Goal: Task Accomplishment & Management: Manage account settings

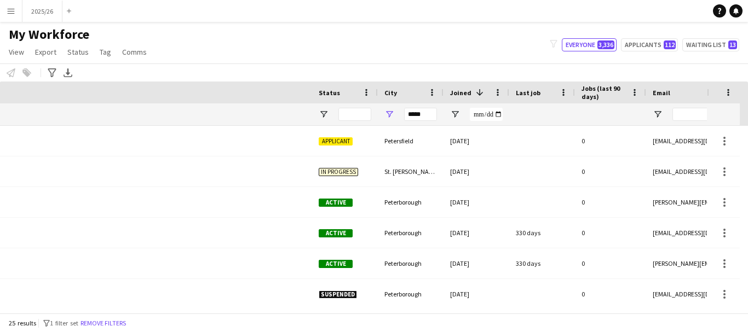
scroll to position [0, 480]
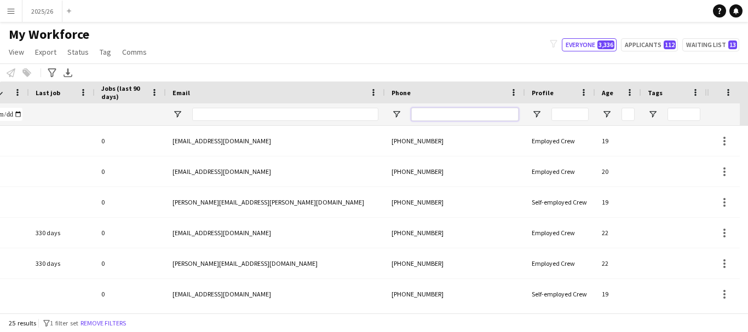
click at [458, 113] on input "Phone Filter Input" at bounding box center [464, 114] width 107 height 13
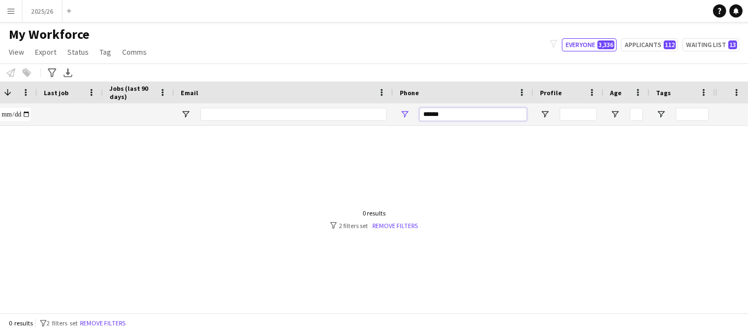
scroll to position [0, 472]
type input "******"
click at [340, 304] on div at bounding box center [357, 215] width 715 height 179
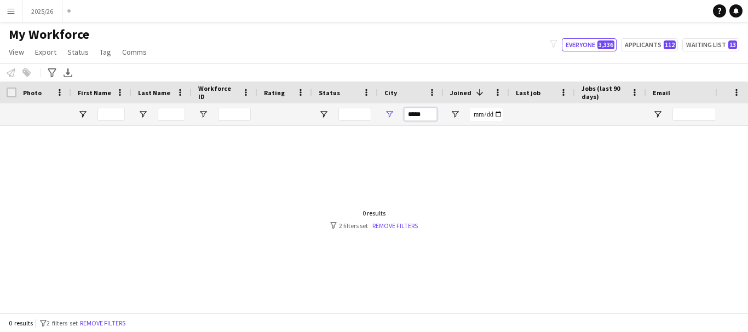
click at [422, 115] on input "*****" at bounding box center [420, 114] width 33 height 13
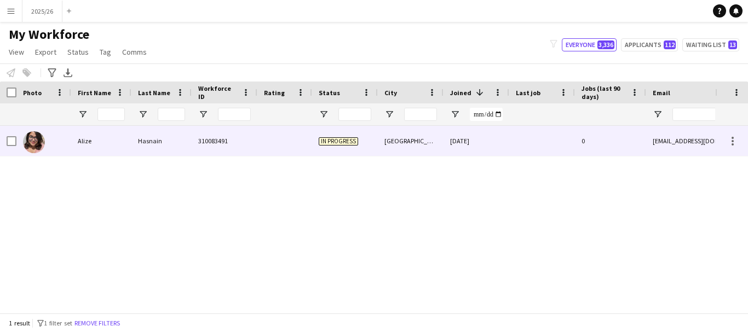
click at [280, 135] on div at bounding box center [284, 141] width 55 height 30
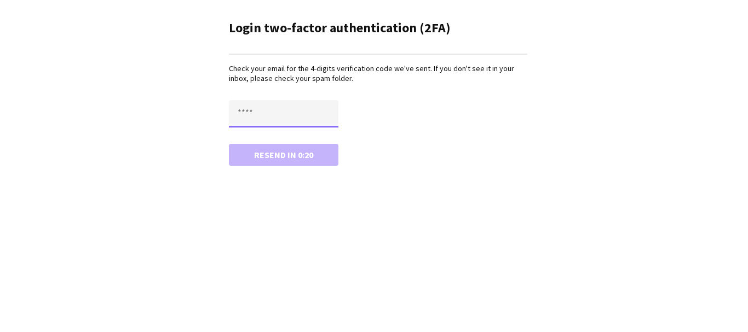
click at [329, 122] on input "text" at bounding box center [283, 113] width 109 height 27
type input "****"
click at [229, 144] on button "Resend in 0:19" at bounding box center [283, 155] width 109 height 22
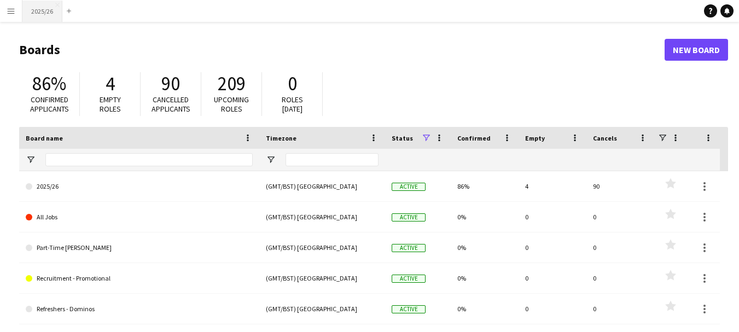
click at [37, 9] on button "2025/26 Close" at bounding box center [42, 11] width 40 height 21
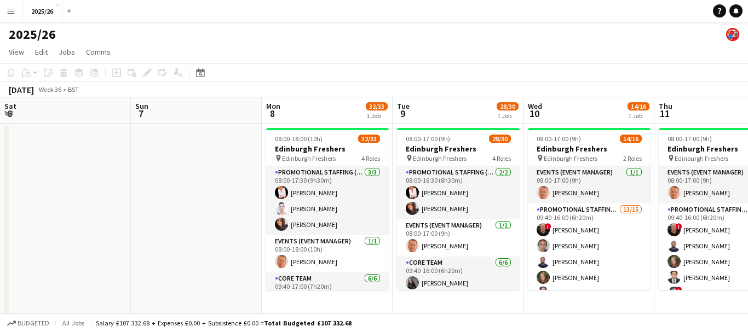
click at [234, 201] on app-calendar-viewport "Thu 4 Fri 5 Sat 6 Sun 7 Mon 8 32/33 1 Job Tue 9 28/30 1 Job Wed 10 14/16 1 Job …" at bounding box center [374, 312] width 748 height 431
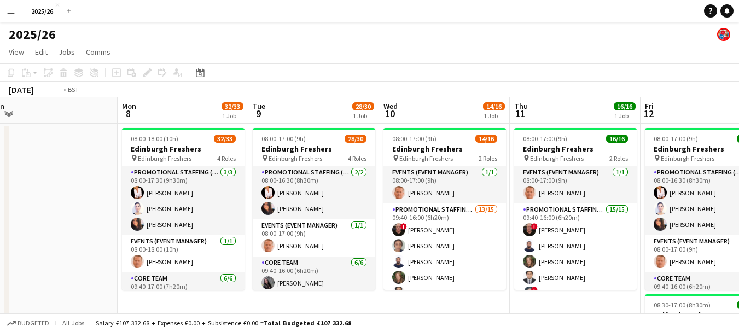
drag, startPoint x: 581, startPoint y: 165, endPoint x: 747, endPoint y: 187, distance: 167.3
click at [366, 177] on app-calendar-viewport "Thu 4 Fri 5 Sat 6 Sun 7 Mon 8 32/33 1 Job Tue 9 28/30 1 Job Wed 10 14/16 1 Job …" at bounding box center [369, 312] width 739 height 431
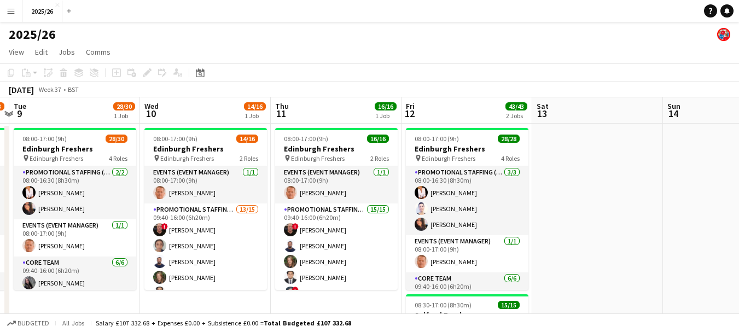
drag, startPoint x: 500, startPoint y: 190, endPoint x: 494, endPoint y: 196, distance: 8.1
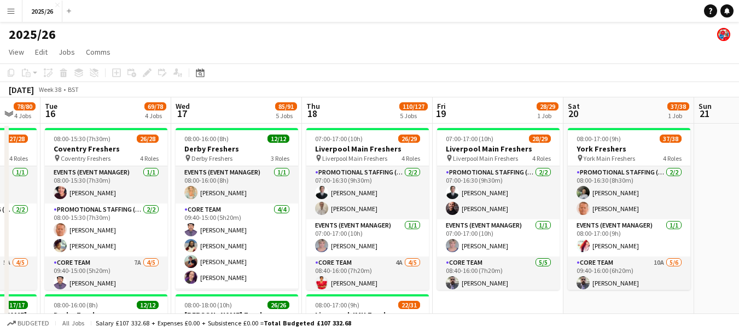
drag, startPoint x: 671, startPoint y: 185, endPoint x: 374, endPoint y: 212, distance: 298.4
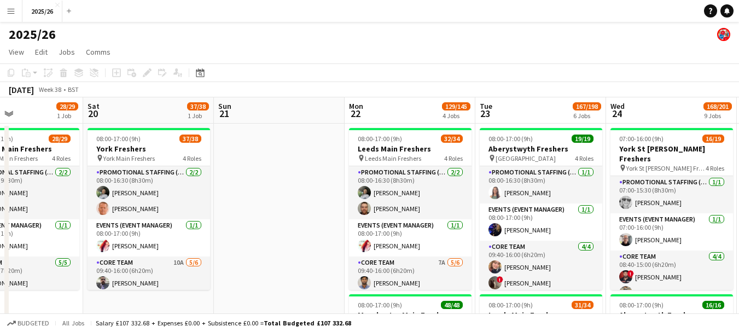
scroll to position [0, 446]
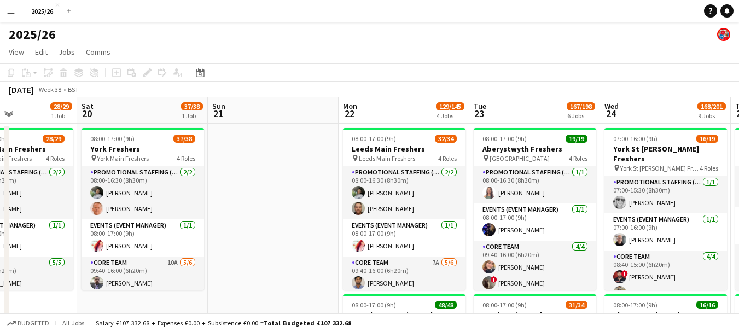
drag, startPoint x: 731, startPoint y: 132, endPoint x: 411, endPoint y: 180, distance: 323.2
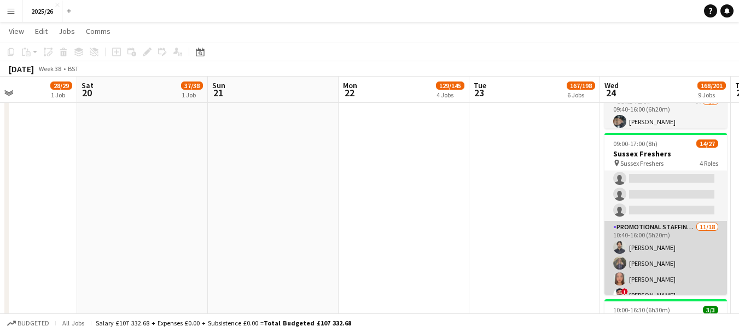
scroll to position [331, 0]
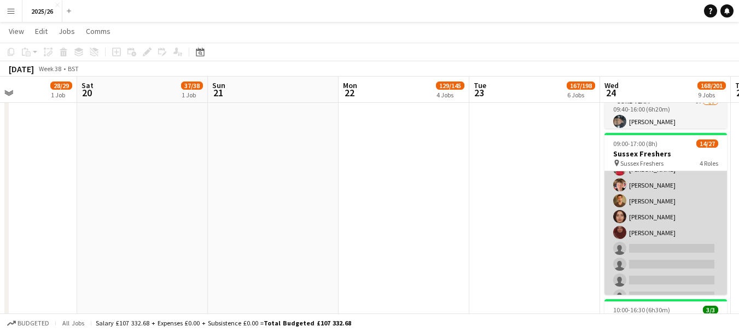
click at [682, 256] on app-card-role "Promotional Staffing (Brand Ambassadors) 11/18 10:40-16:00 (5h20m) Waqas Malik …" at bounding box center [666, 201] width 123 height 307
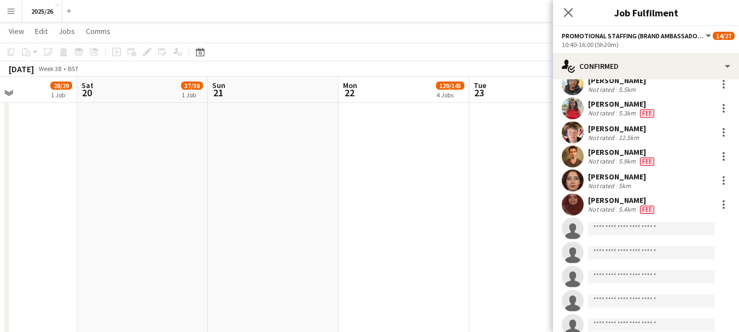
scroll to position [167, 0]
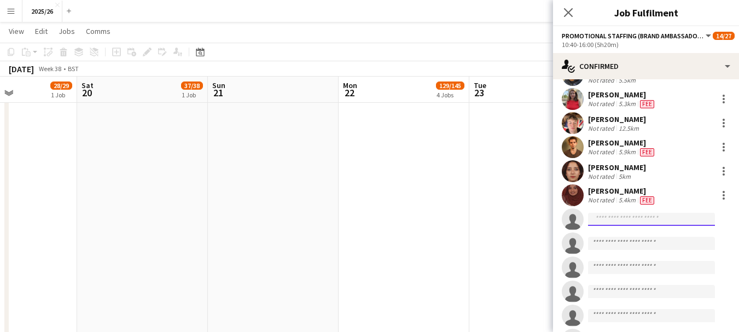
click at [650, 225] on input at bounding box center [651, 219] width 127 height 13
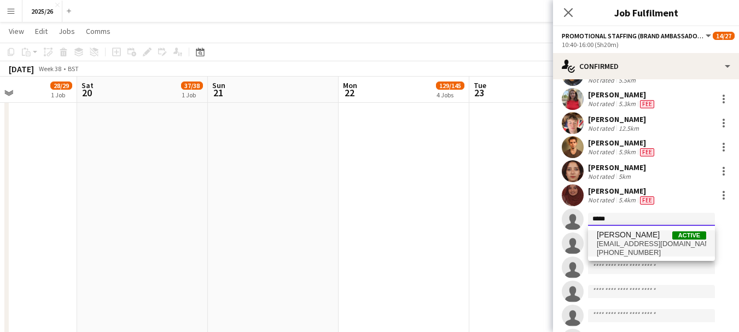
type input "*****"
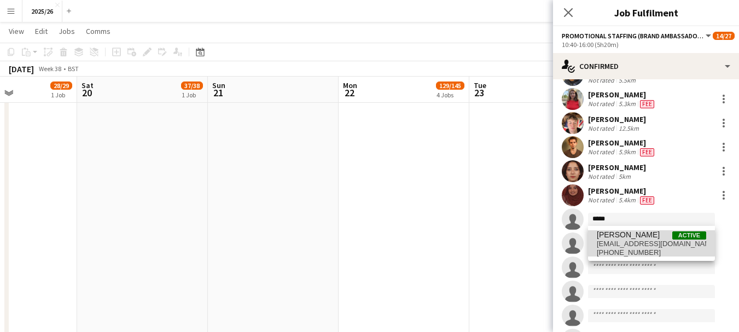
click at [648, 241] on span "alizefarhin27@gmail.com" at bounding box center [651, 244] width 109 height 9
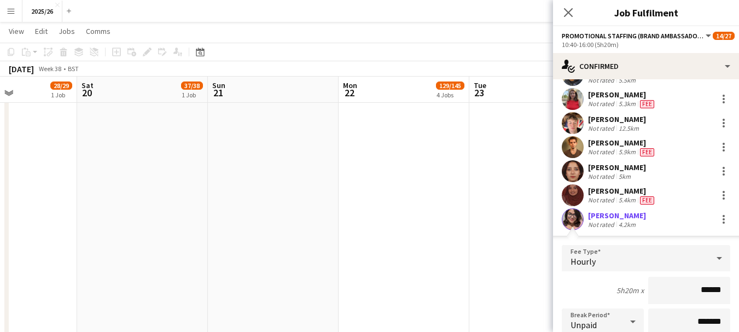
click at [713, 294] on input "******" at bounding box center [690, 290] width 82 height 27
type input "******"
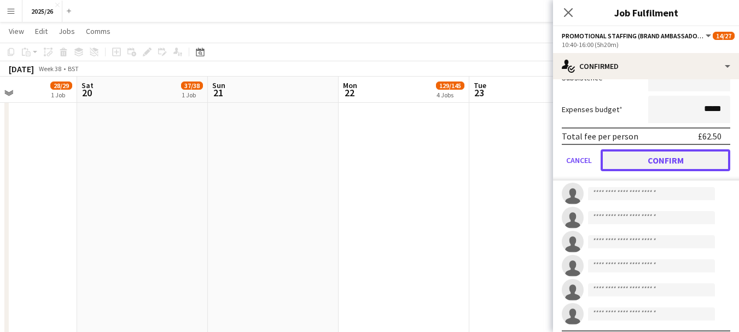
click at [664, 160] on button "Confirm" at bounding box center [666, 160] width 130 height 22
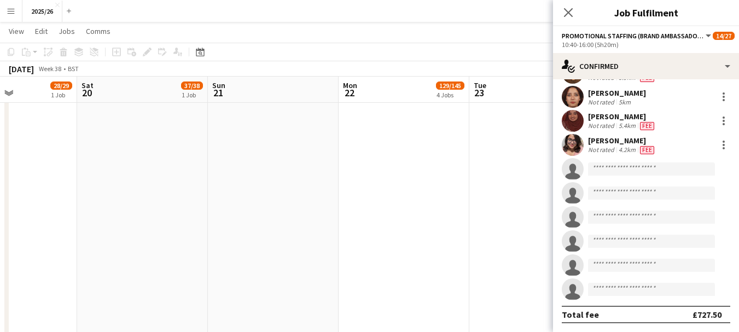
scroll to position [241, 0]
click at [565, 13] on icon "Close pop-in" at bounding box center [568, 12] width 10 height 10
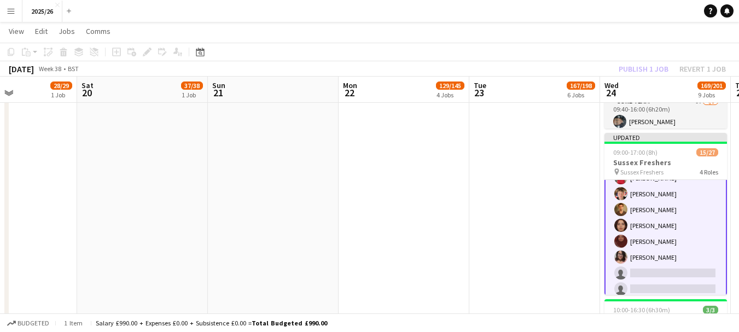
click at [631, 71] on div "Publish 1 job Revert 1 job" at bounding box center [673, 69] width 134 height 14
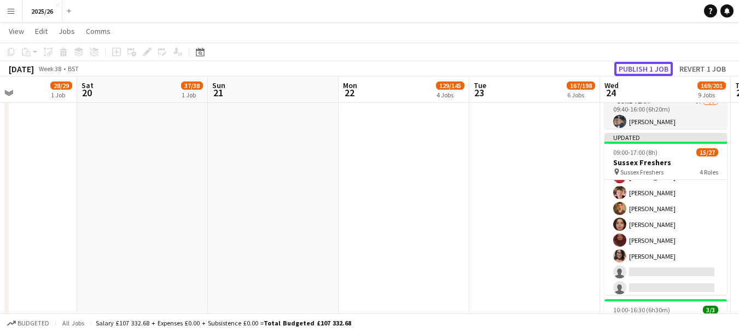
scroll to position [331, 0]
click at [631, 71] on button "Publish 1 job" at bounding box center [644, 69] width 59 height 14
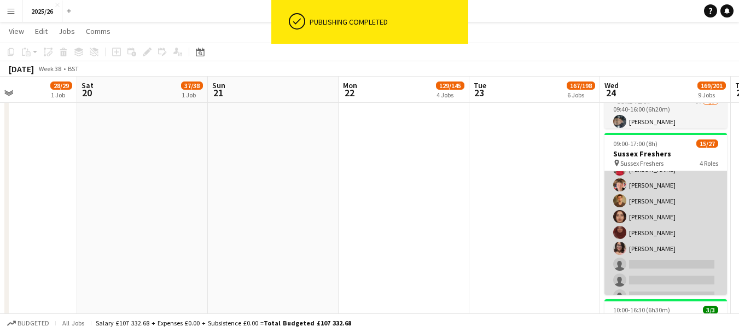
click at [643, 246] on app-card-role "Promotional Staffing (Brand Ambassadors) 12/18 10:40-16:00 (5h20m) Waqas Malik …" at bounding box center [666, 201] width 123 height 307
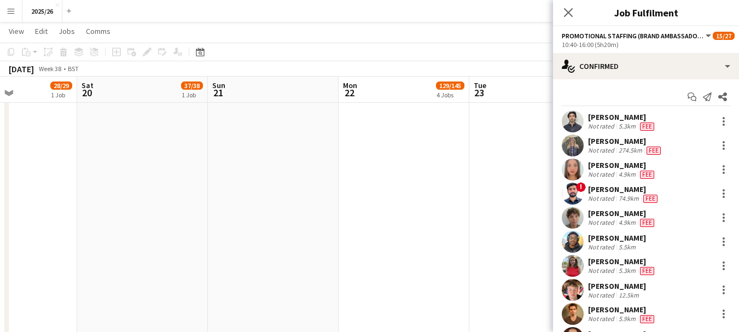
scroll to position [221, 0]
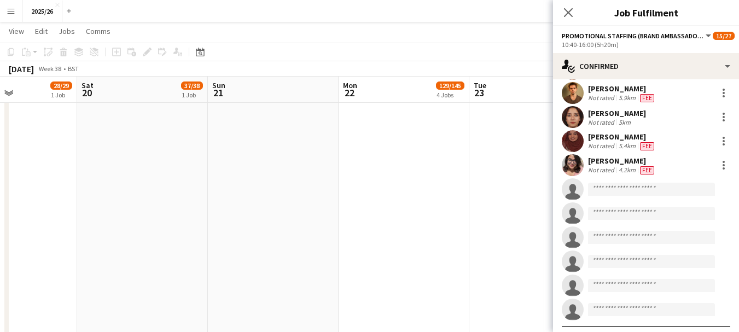
click at [620, 151] on div "5.4km" at bounding box center [627, 146] width 21 height 9
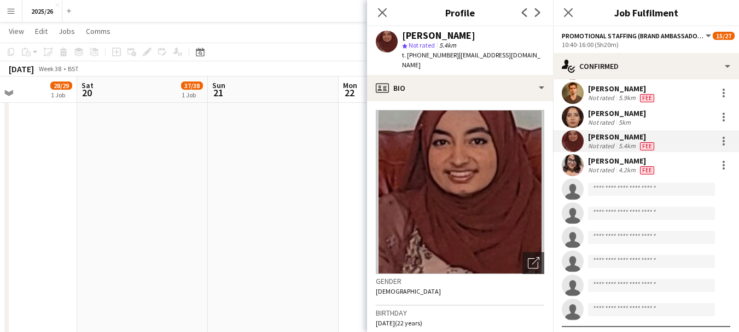
click at [600, 167] on div "Not rated" at bounding box center [602, 170] width 28 height 9
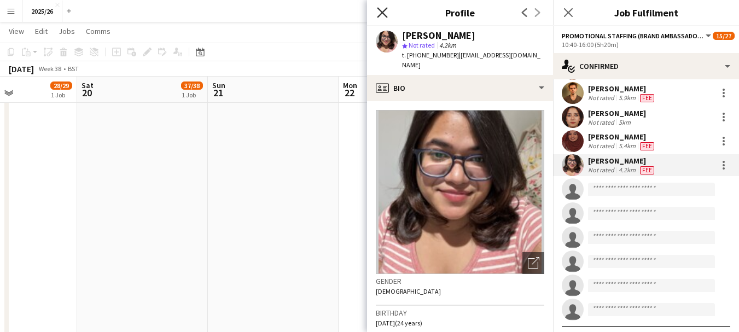
click at [385, 14] on icon "Close pop-in" at bounding box center [382, 12] width 10 height 10
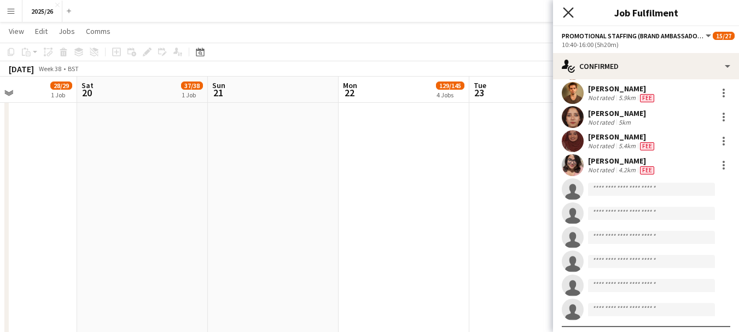
click at [570, 12] on icon at bounding box center [568, 12] width 10 height 10
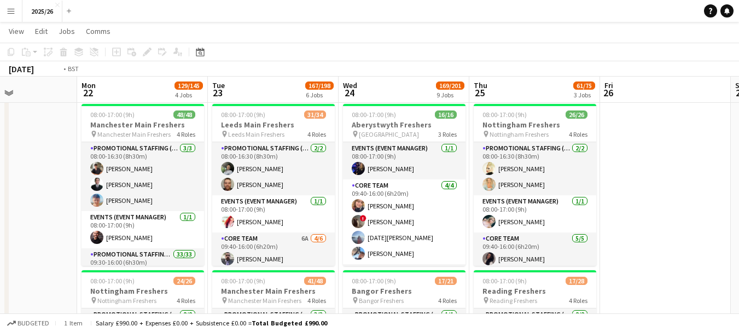
scroll to position [0, 456]
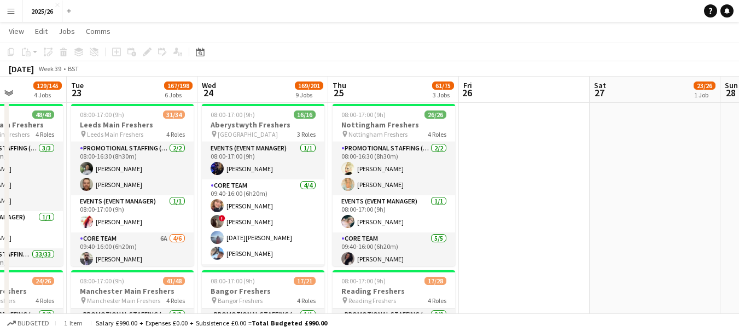
drag, startPoint x: 467, startPoint y: 174, endPoint x: 180, endPoint y: 182, distance: 286.9
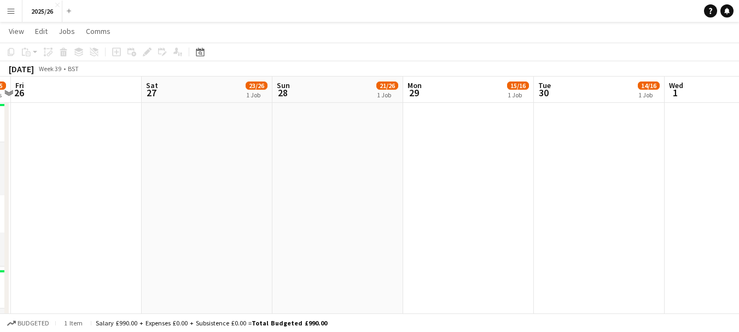
drag, startPoint x: 615, startPoint y: 196, endPoint x: 165, endPoint y: 206, distance: 449.4
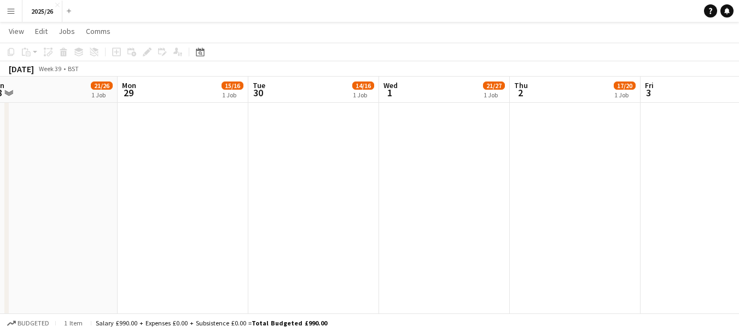
drag, startPoint x: 443, startPoint y: 199, endPoint x: 282, endPoint y: 204, distance: 161.5
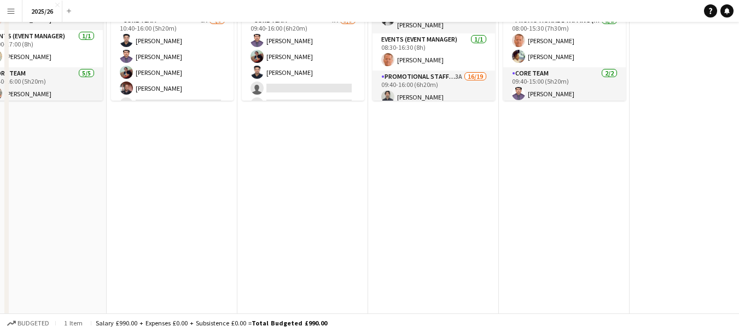
scroll to position [0, 0]
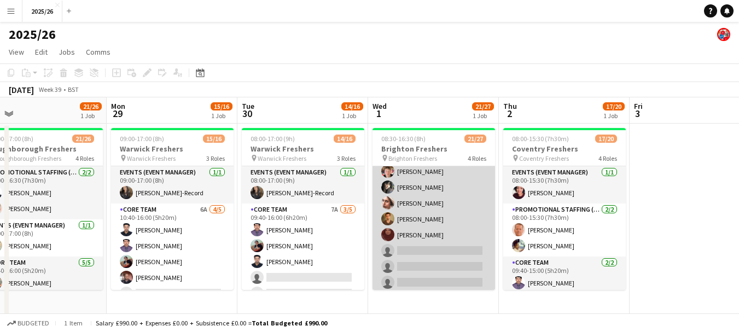
click at [457, 253] on app-card-role "Promotional Staffing (Brand Ambassadors) 3A 16/19 09:40-16:00 (6h20m) Waqas Mal…" at bounding box center [434, 131] width 123 height 323
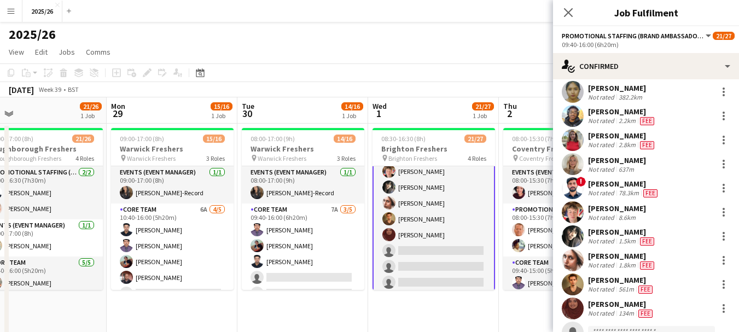
scroll to position [265, 0]
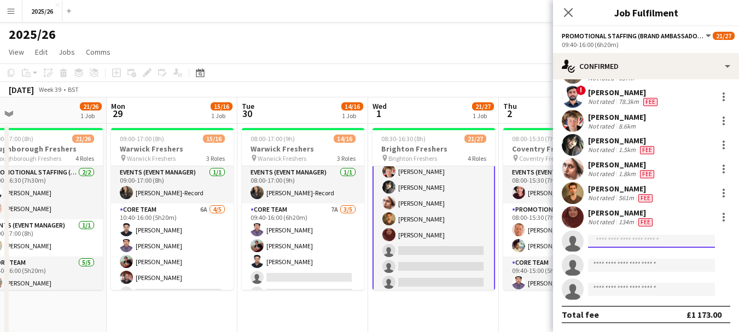
click at [610, 241] on input at bounding box center [651, 241] width 127 height 13
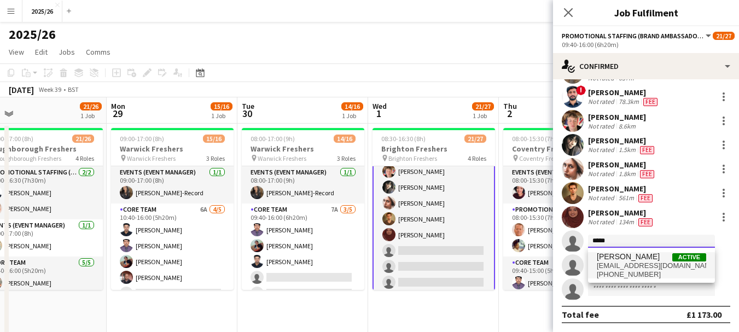
type input "*****"
click at [625, 257] on span "Alize Hasnain" at bounding box center [628, 256] width 63 height 9
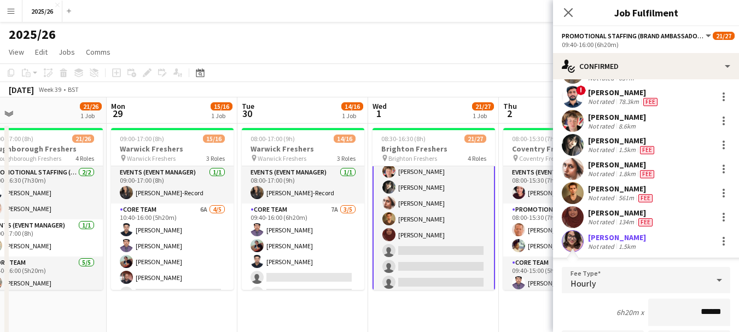
scroll to position [415, 0]
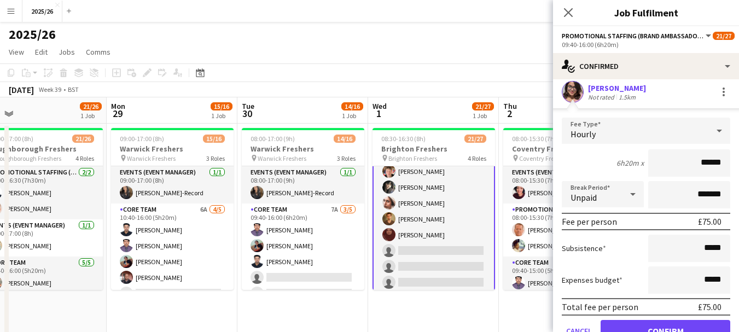
type input "******"
click at [692, 323] on button "Confirm" at bounding box center [666, 331] width 130 height 22
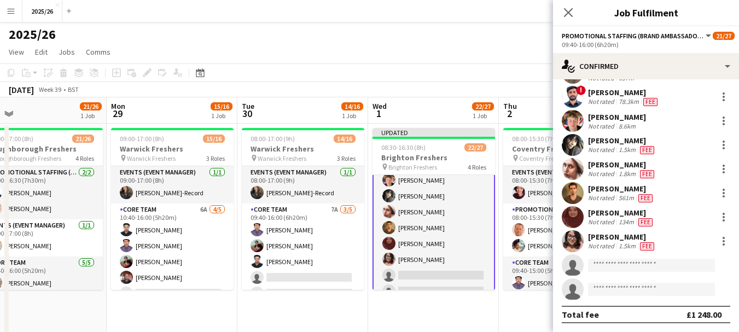
scroll to position [265, 0]
click at [572, 18] on app-icon "Close pop-in" at bounding box center [569, 13] width 16 height 16
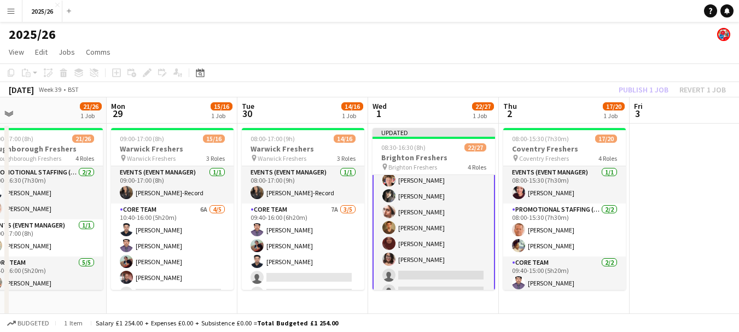
click at [624, 92] on div "Publish 1 job Revert 1 job" at bounding box center [673, 90] width 134 height 14
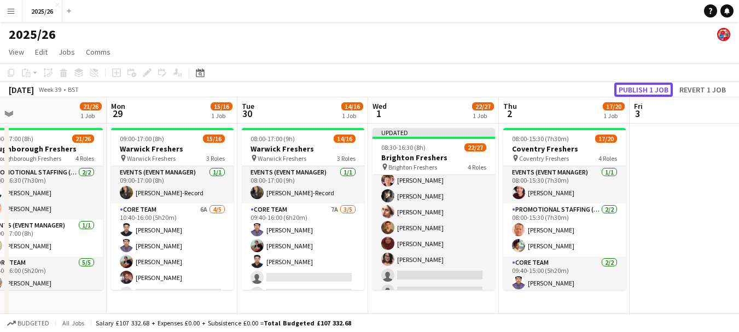
click at [624, 92] on button "Publish 1 job" at bounding box center [644, 90] width 59 height 14
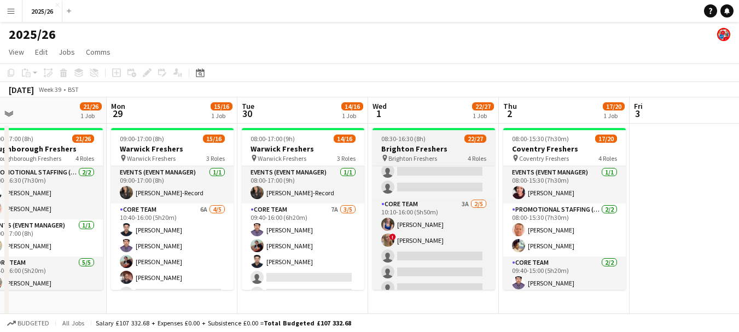
scroll to position [390, 0]
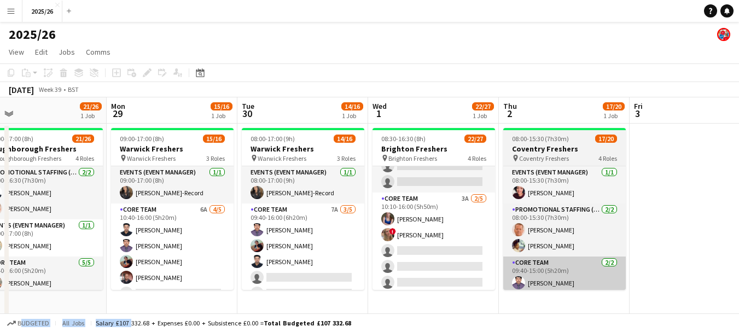
drag, startPoint x: 129, startPoint y: 329, endPoint x: 542, endPoint y: 277, distance: 416.0
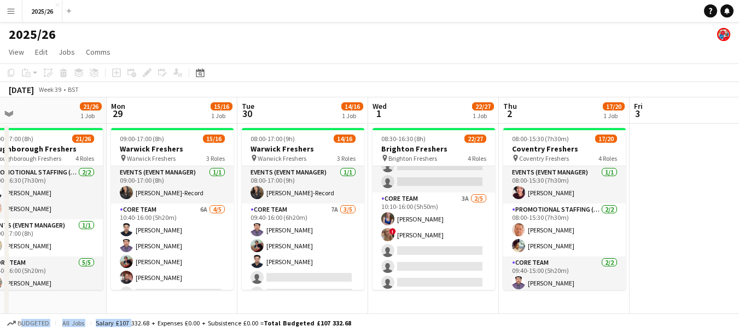
drag, startPoint x: 327, startPoint y: 215, endPoint x: 747, endPoint y: 145, distance: 425.6
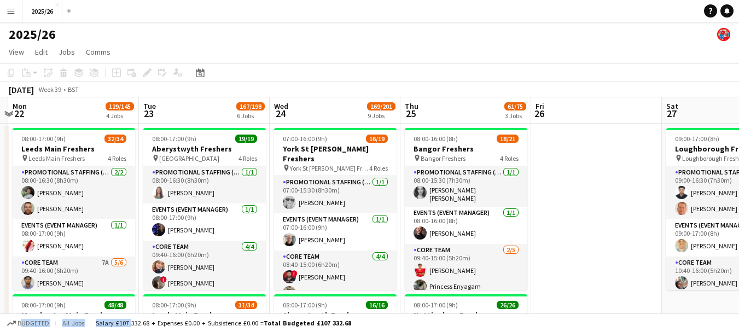
scroll to position [0, 319]
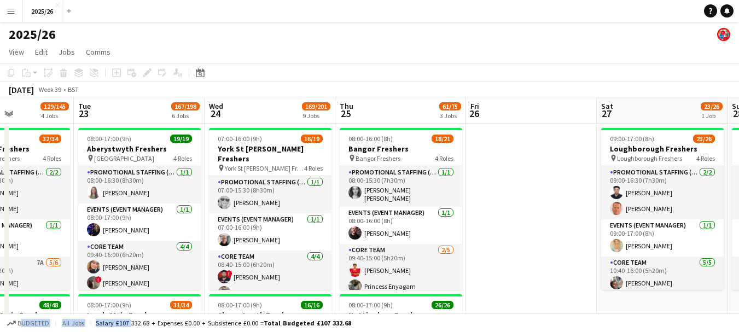
drag, startPoint x: 126, startPoint y: 189, endPoint x: 560, endPoint y: 144, distance: 436.3
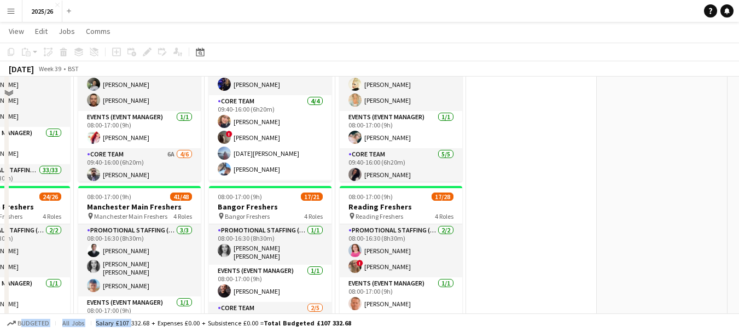
scroll to position [135, 0]
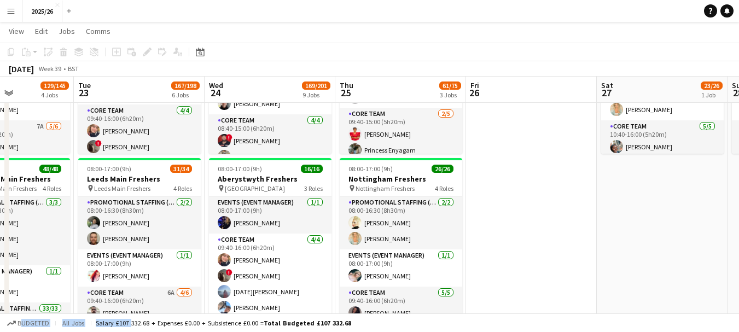
drag, startPoint x: 697, startPoint y: 187, endPoint x: 440, endPoint y: 167, distance: 257.4
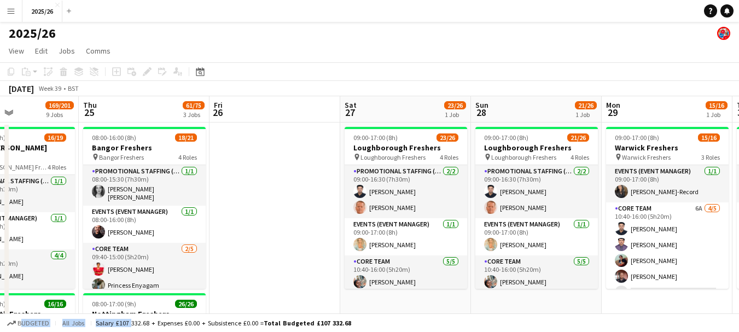
scroll to position [0, 0]
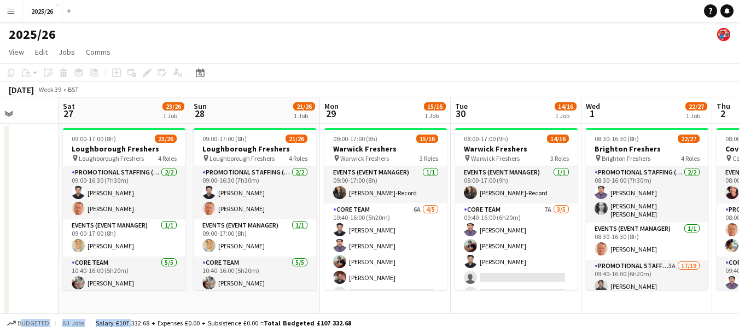
drag, startPoint x: 607, startPoint y: 265, endPoint x: 212, endPoint y: 269, distance: 394.6
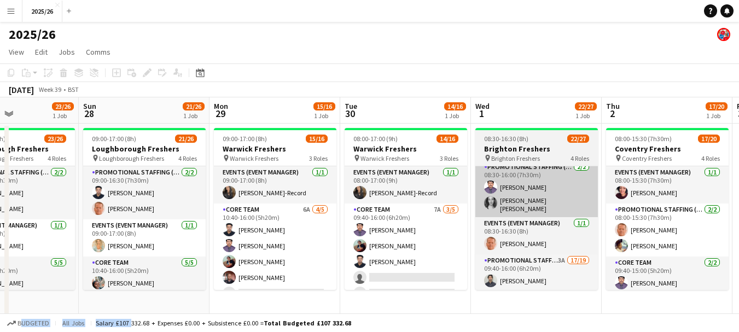
scroll to position [0, 311]
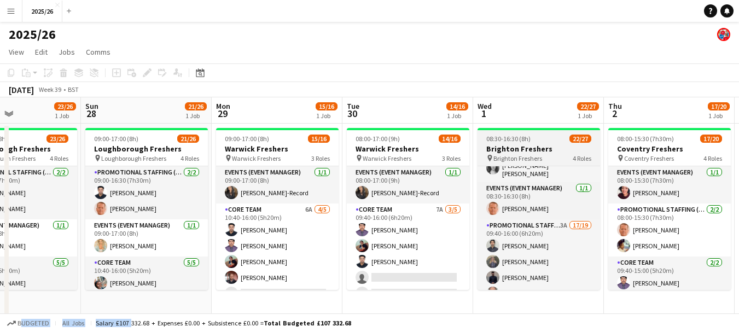
scroll to position [30, 0]
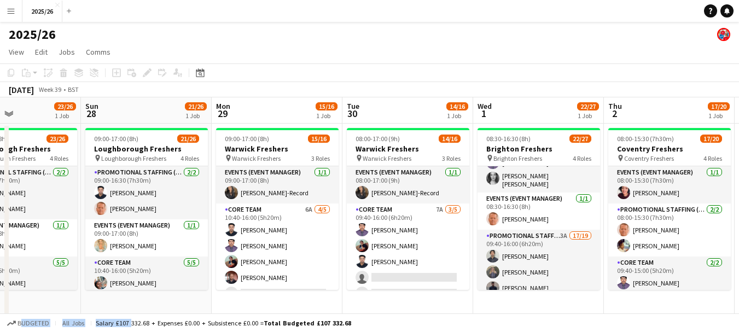
drag, startPoint x: 241, startPoint y: 221, endPoint x: 554, endPoint y: 172, distance: 317.3
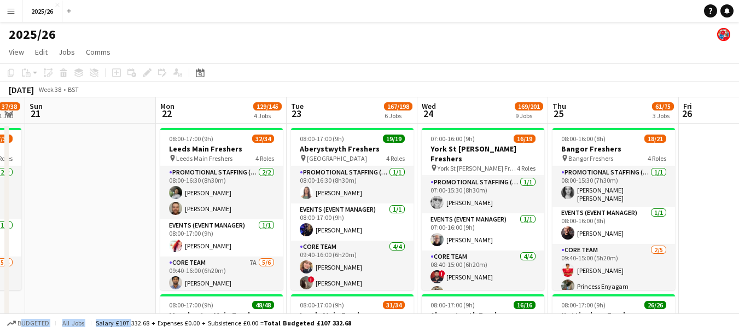
drag, startPoint x: 20, startPoint y: 148, endPoint x: 650, endPoint y: 179, distance: 631.2
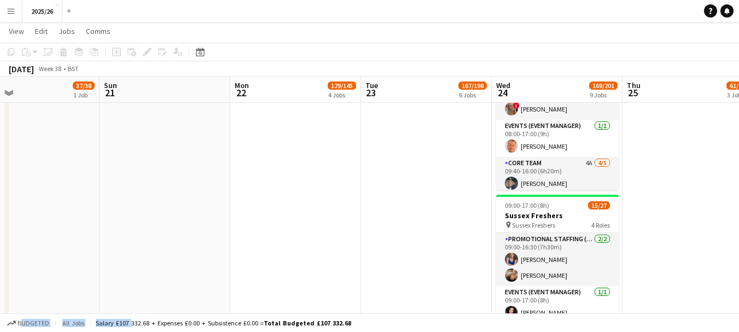
scroll to position [1100, 0]
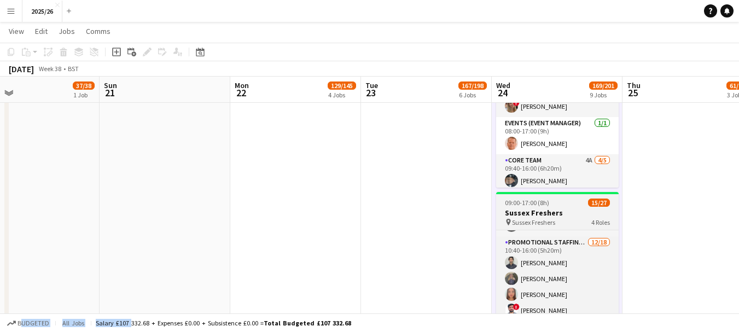
scroll to position [203, 0]
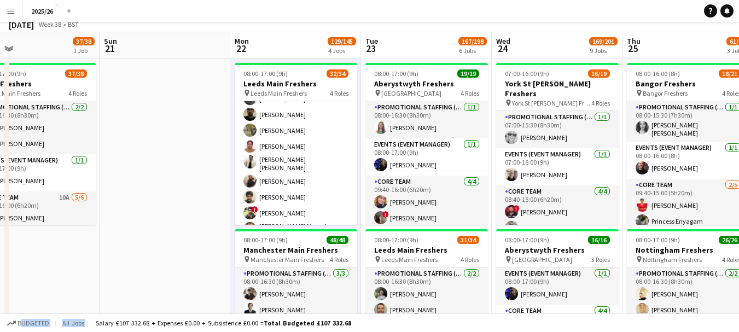
scroll to position [0, 0]
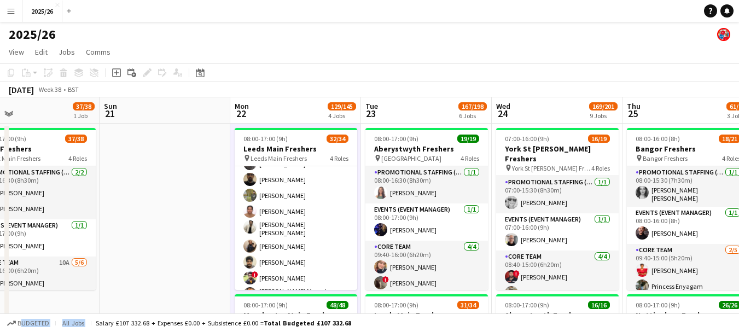
drag, startPoint x: 86, startPoint y: 170, endPoint x: 640, endPoint y: 233, distance: 558.0
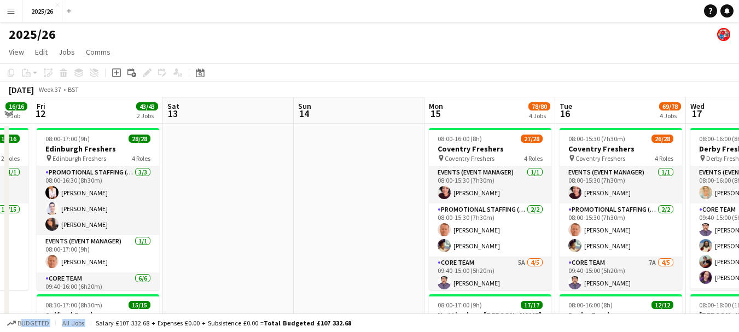
drag, startPoint x: 57, startPoint y: 217, endPoint x: 638, endPoint y: 229, distance: 580.3
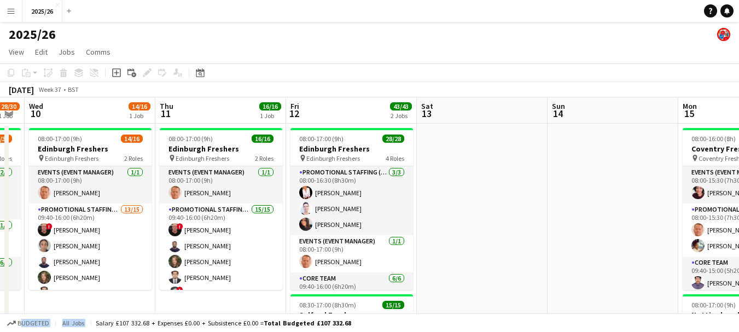
drag, startPoint x: 324, startPoint y: 193, endPoint x: 554, endPoint y: 206, distance: 230.2
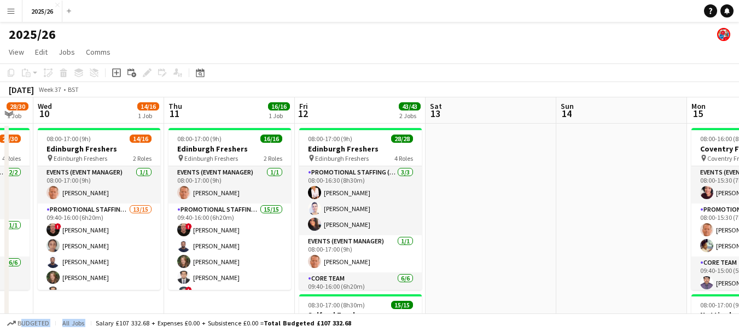
drag, startPoint x: 554, startPoint y: 206, endPoint x: 732, endPoint y: 209, distance: 178.4
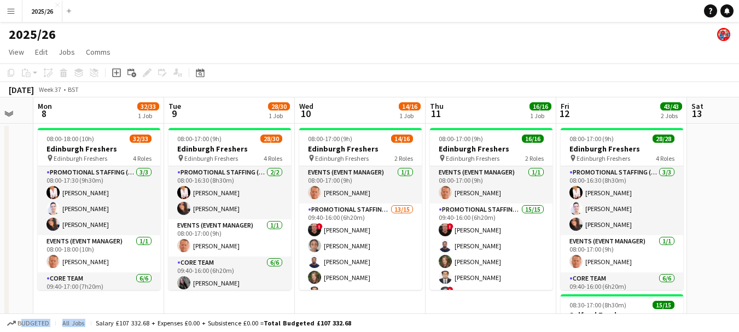
scroll to position [0, 320]
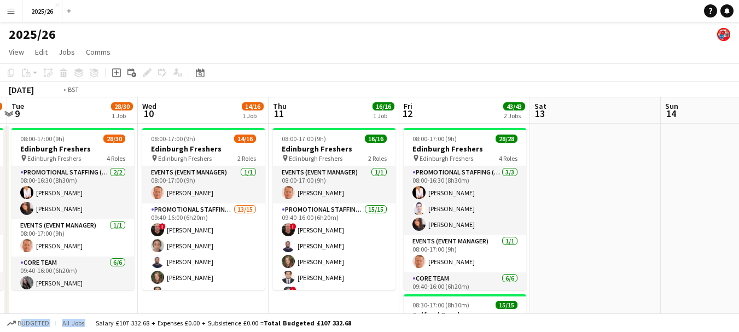
drag, startPoint x: 660, startPoint y: 223, endPoint x: 724, endPoint y: 207, distance: 65.4
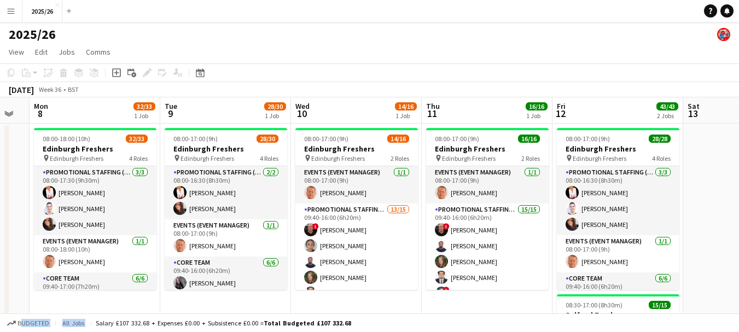
scroll to position [0, 363]
drag, startPoint x: 465, startPoint y: 239, endPoint x: 489, endPoint y: 245, distance: 24.7
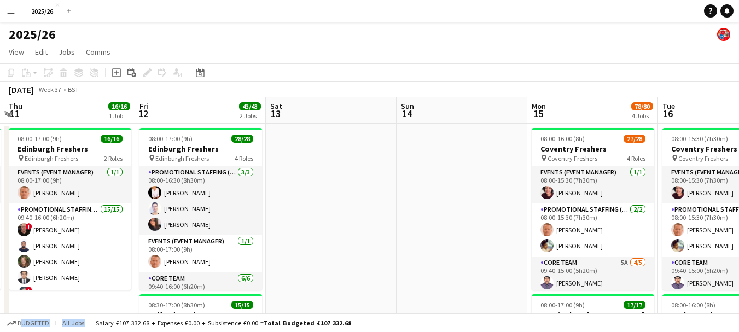
drag, startPoint x: 692, startPoint y: 224, endPoint x: 260, endPoint y: 206, distance: 432.7
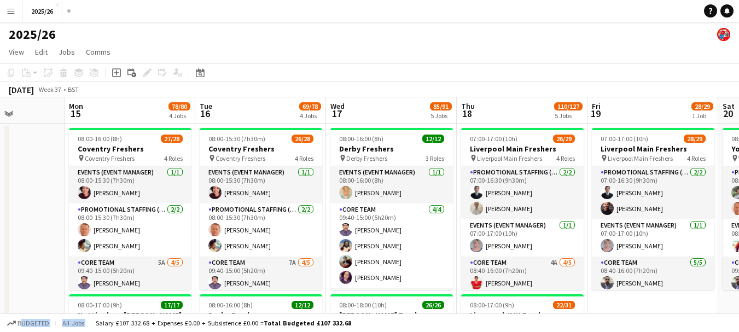
drag, startPoint x: 500, startPoint y: 215, endPoint x: 52, endPoint y: 201, distance: 447.9
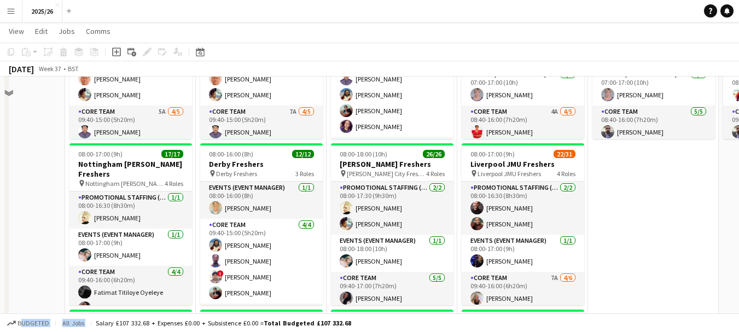
scroll to position [27, 0]
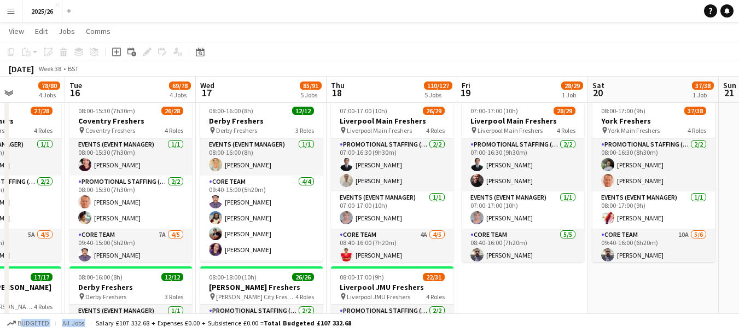
drag, startPoint x: 664, startPoint y: 124, endPoint x: 437, endPoint y: 128, distance: 227.2
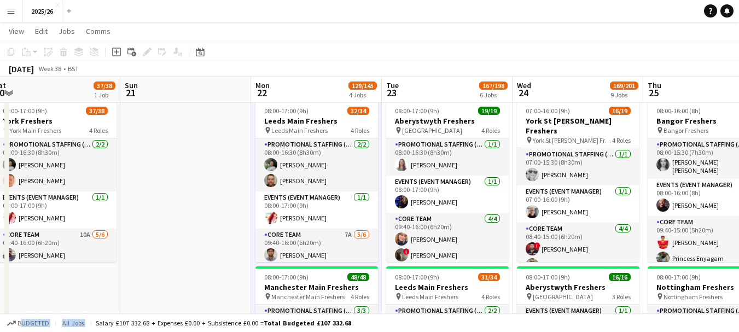
scroll to position [0, 403]
drag, startPoint x: 697, startPoint y: 194, endPoint x: 187, endPoint y: 213, distance: 511.0
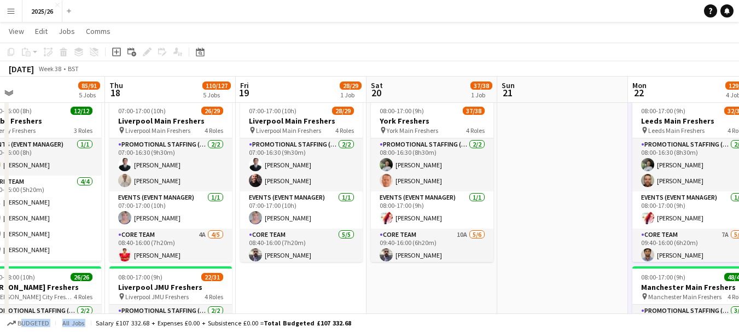
drag, startPoint x: 187, startPoint y: 213, endPoint x: 655, endPoint y: 224, distance: 468.6
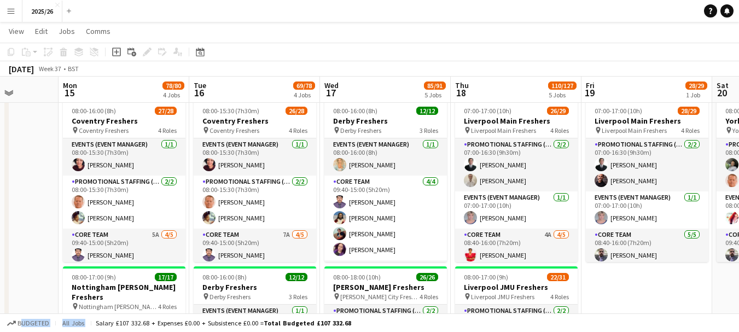
scroll to position [0, 348]
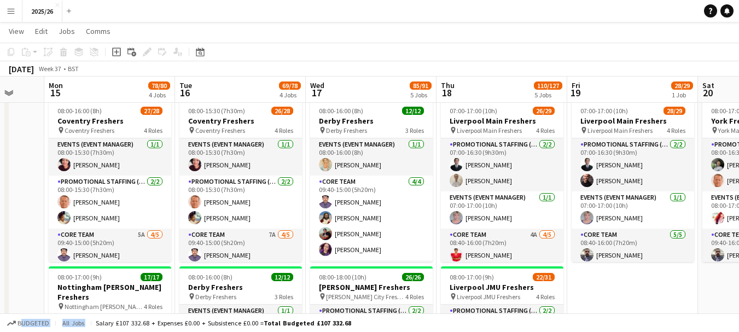
drag, startPoint x: 241, startPoint y: 211, endPoint x: 481, endPoint y: 241, distance: 242.2
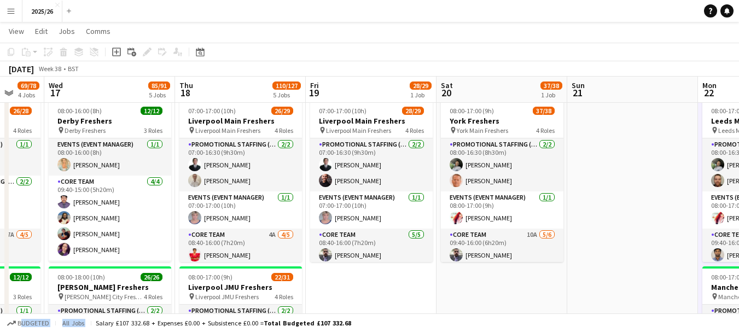
drag, startPoint x: 530, startPoint y: 241, endPoint x: 74, endPoint y: 220, distance: 456.4
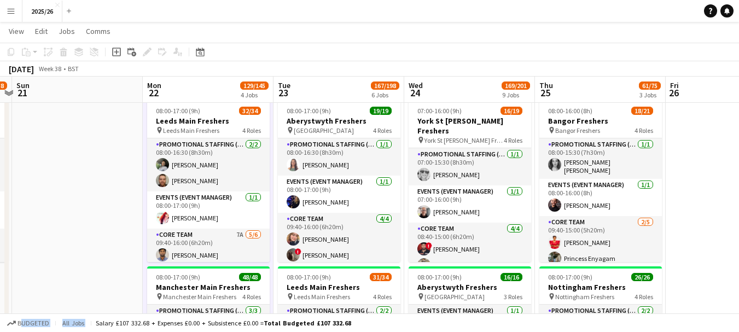
drag, startPoint x: 431, startPoint y: 188, endPoint x: 136, endPoint y: 182, distance: 295.1
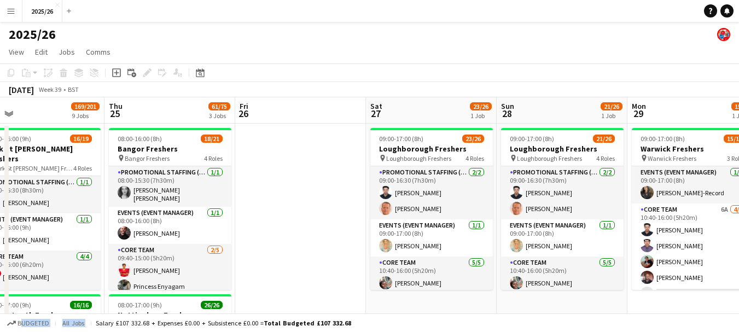
scroll to position [0, 297]
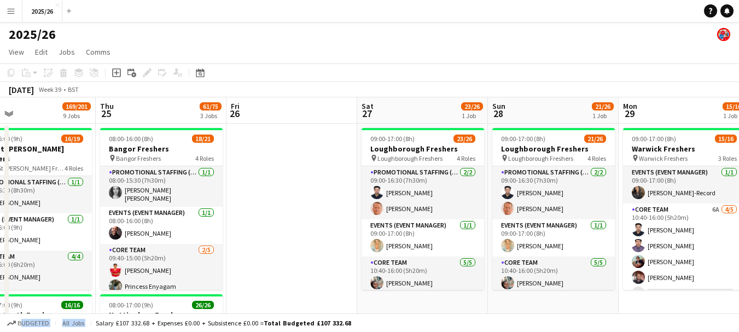
drag, startPoint x: 675, startPoint y: 165, endPoint x: 244, endPoint y: 146, distance: 431.7
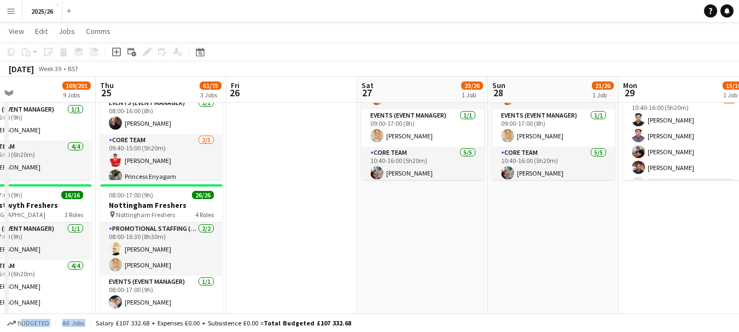
scroll to position [115, 0]
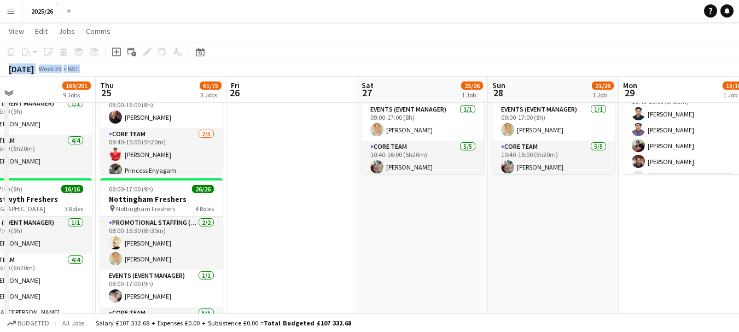
drag, startPoint x: 747, startPoint y: 48, endPoint x: 747, endPoint y: -8, distance: 55.8
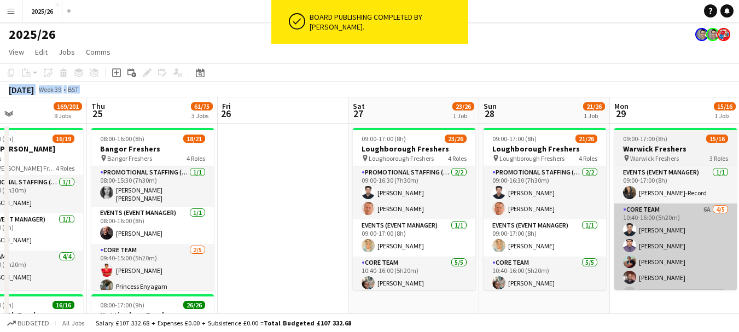
scroll to position [0, 317]
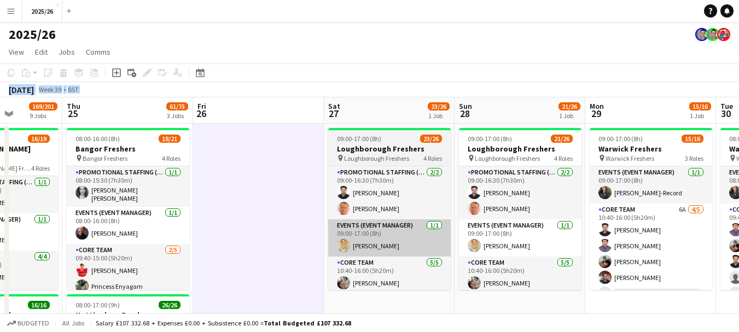
scroll to position [0, 334]
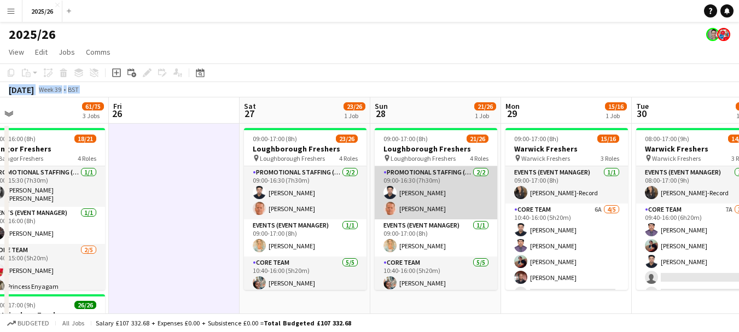
scroll to position [0, 428]
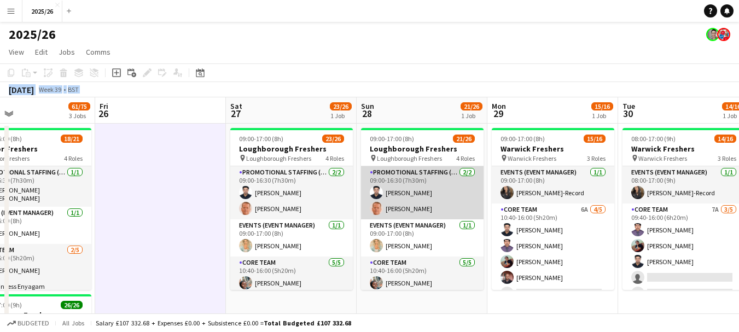
click at [407, 194] on app-card-role "Promotional Staffing (Team Leader) 2/2 09:00-16:30 (7h30m) Mohammed Idrees Khan…" at bounding box center [422, 192] width 123 height 53
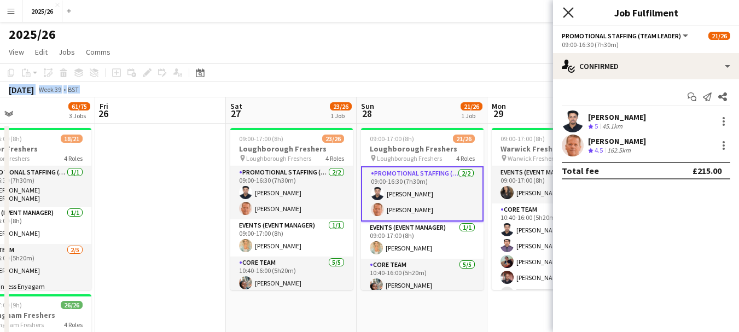
click at [566, 9] on icon "Close pop-in" at bounding box center [568, 12] width 10 height 10
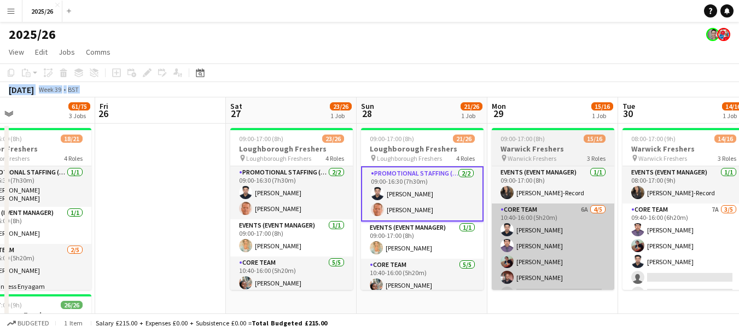
scroll to position [0, 442]
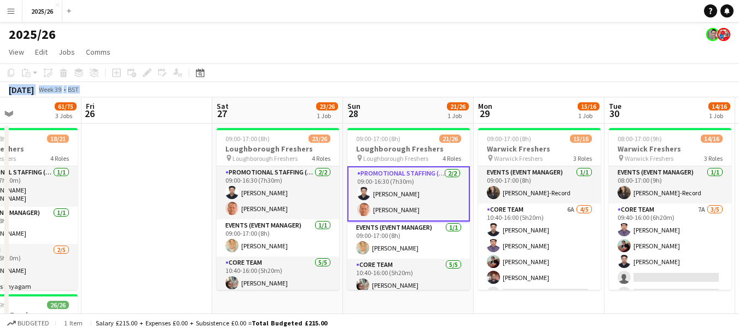
click at [657, 321] on div "Budgeted 1 item Salary £215.00 + Expenses £0.00 + Subsistence £0.00 = Total Bud…" at bounding box center [369, 323] width 739 height 19
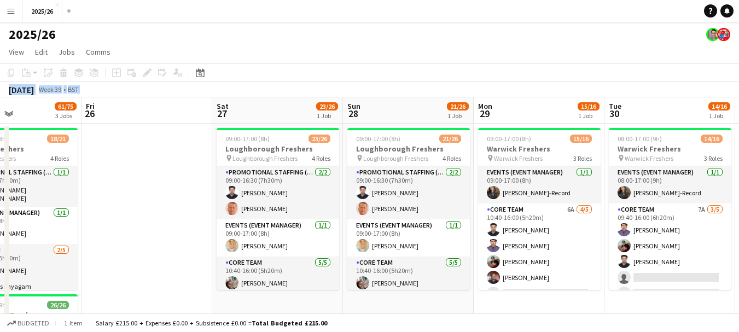
click at [657, 321] on div "Budgeted 1 item Salary £215.00 + Expenses £0.00 + Subsistence £0.00 = Total Bud…" at bounding box center [369, 323] width 739 height 19
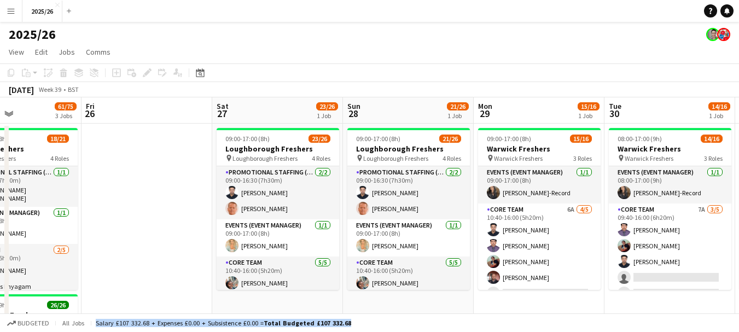
click at [657, 321] on div "Budgeted All jobs Salary £107 332.68 + Expenses £0.00 + Subsistence £0.00 = Tot…" at bounding box center [369, 323] width 739 height 19
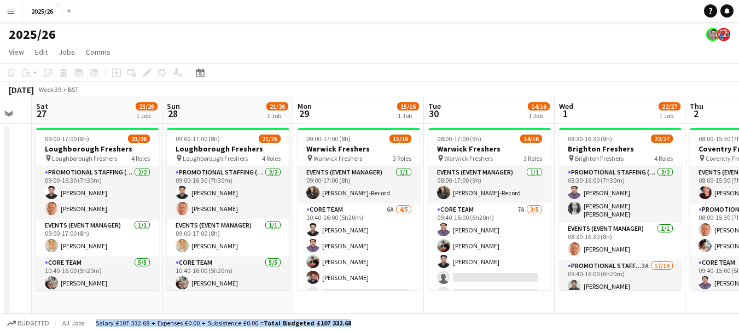
drag, startPoint x: 712, startPoint y: 276, endPoint x: 531, endPoint y: 256, distance: 181.8
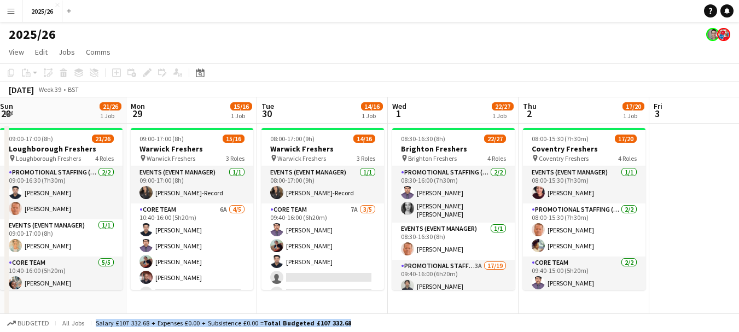
scroll to position [0, 401]
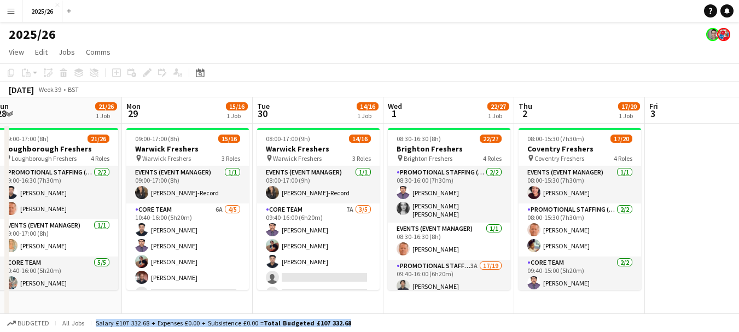
drag, startPoint x: 531, startPoint y: 257, endPoint x: 360, endPoint y: 256, distance: 171.3
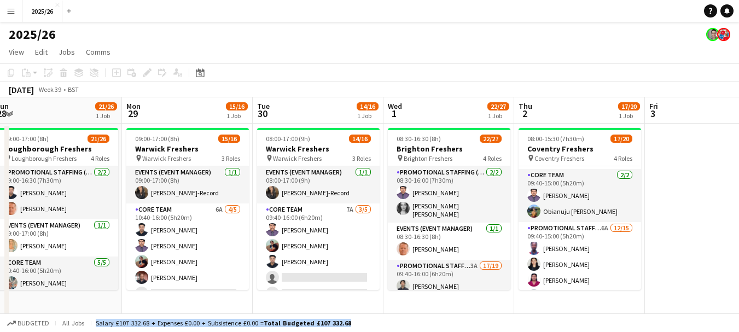
scroll to position [0, 0]
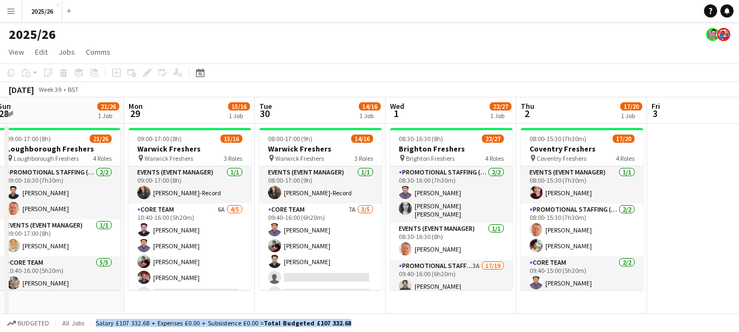
drag, startPoint x: 641, startPoint y: 213, endPoint x: 646, endPoint y: 156, distance: 57.7
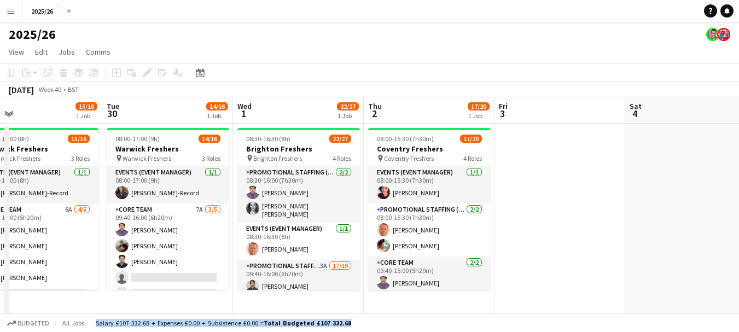
scroll to position [0, 291]
drag, startPoint x: 686, startPoint y: 196, endPoint x: 530, endPoint y: 260, distance: 167.9
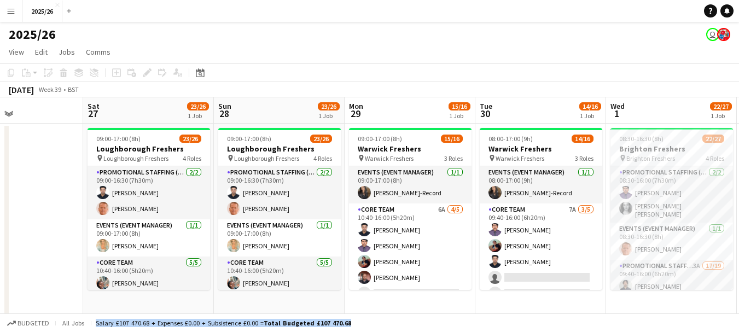
drag, startPoint x: 213, startPoint y: 163, endPoint x: 218, endPoint y: 242, distance: 79.5
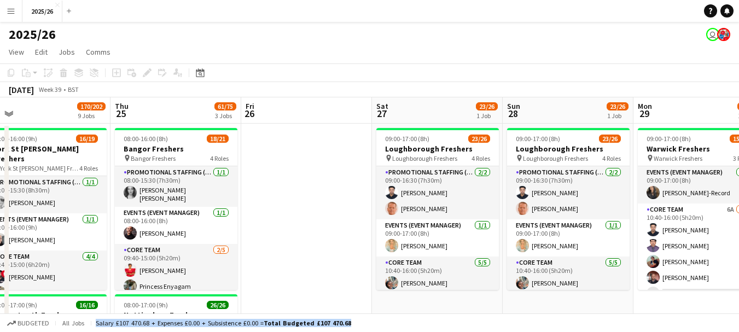
drag, startPoint x: 218, startPoint y: 242, endPoint x: 631, endPoint y: 232, distance: 412.8
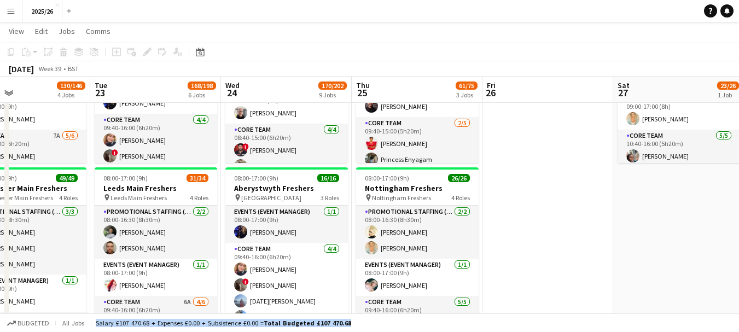
scroll to position [132, 0]
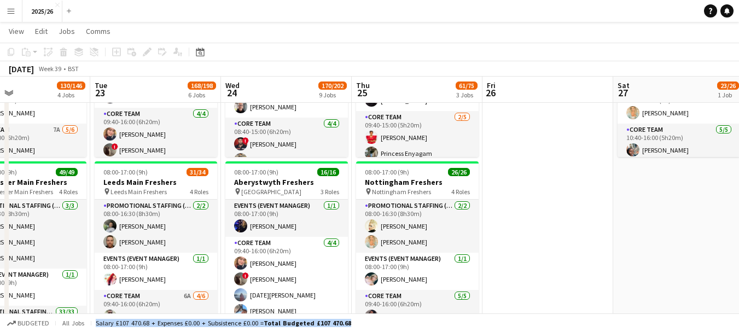
drag, startPoint x: 351, startPoint y: 181, endPoint x: 109, endPoint y: 193, distance: 242.2
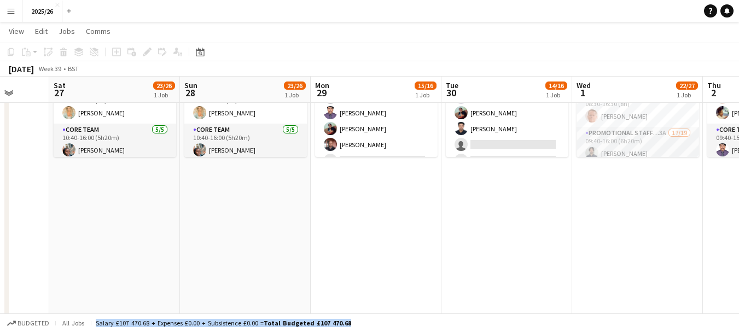
drag, startPoint x: 614, startPoint y: 164, endPoint x: 680, endPoint y: 113, distance: 83.4
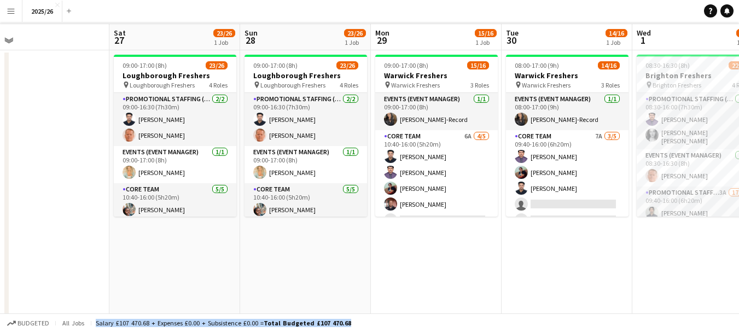
scroll to position [0, 0]
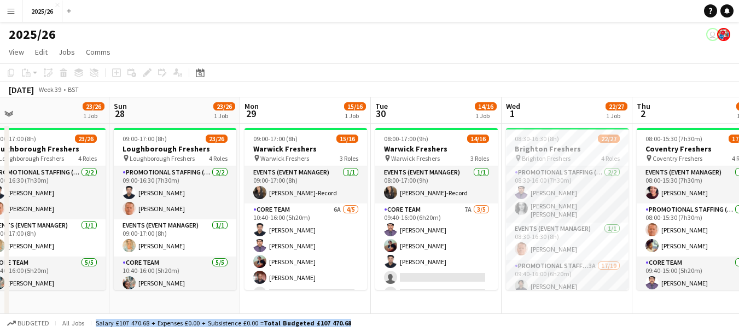
drag, startPoint x: 592, startPoint y: 288, endPoint x: 487, endPoint y: 285, distance: 105.1
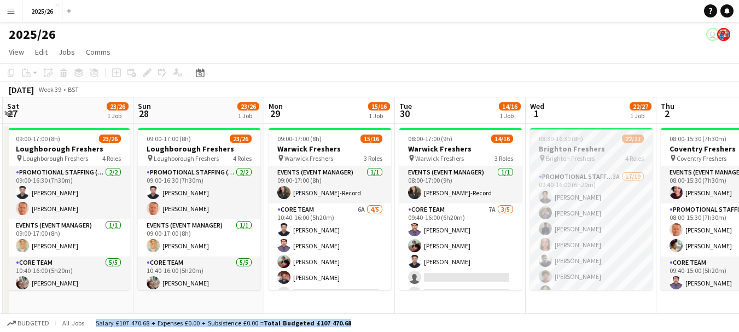
scroll to position [92, 0]
drag, startPoint x: 207, startPoint y: 172, endPoint x: 747, endPoint y: 157, distance: 539.9
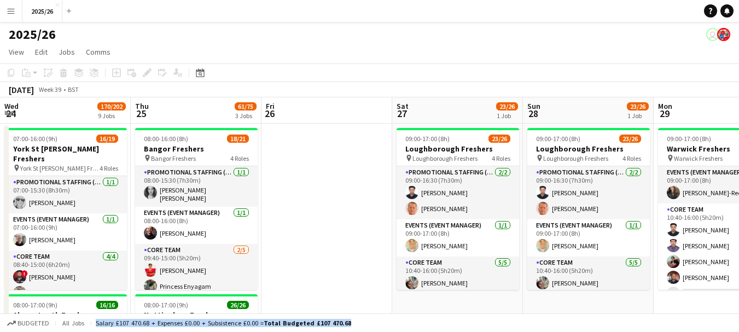
drag, startPoint x: 383, startPoint y: 170, endPoint x: 454, endPoint y: 173, distance: 70.7
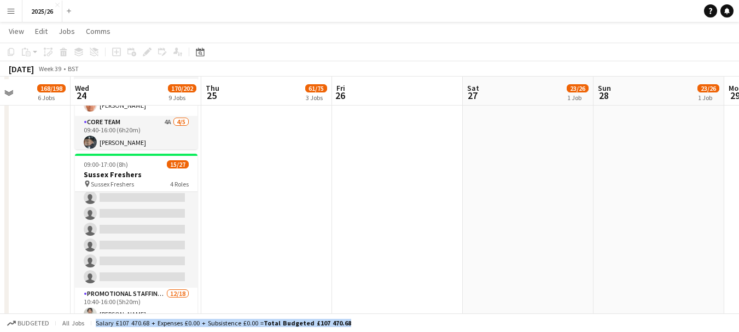
scroll to position [1141, 0]
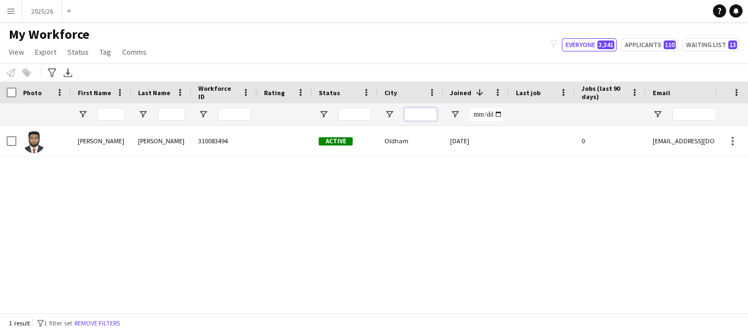
click at [419, 117] on input "City Filter Input" at bounding box center [420, 114] width 33 height 13
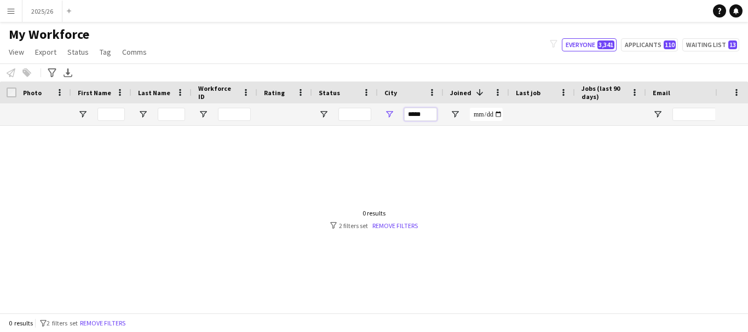
type input "*****"
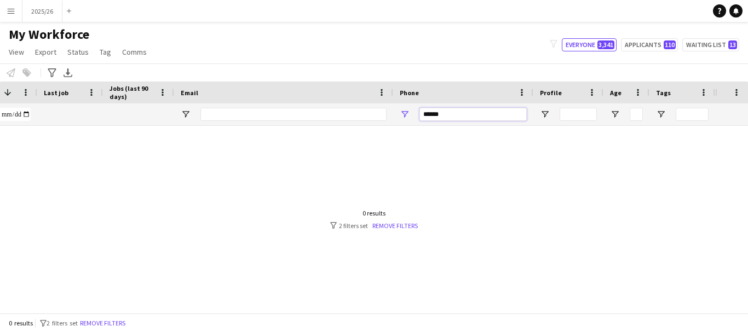
drag, startPoint x: 455, startPoint y: 119, endPoint x: 354, endPoint y: 138, distance: 103.0
click at [357, 136] on div "Workforce Details Status City Joined 1" at bounding box center [374, 198] width 748 height 232
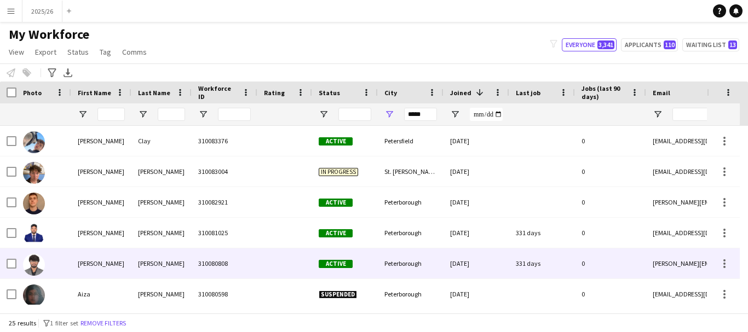
click at [433, 274] on div "Peterborough" at bounding box center [411, 263] width 66 height 30
click at [432, 270] on div "Peterborough" at bounding box center [411, 263] width 66 height 30
click at [339, 268] on span "Active" at bounding box center [336, 264] width 34 height 8
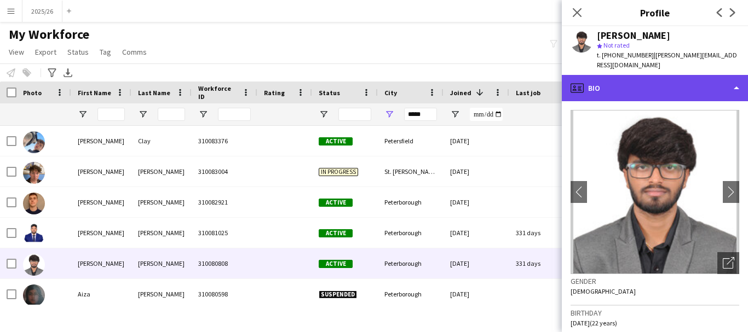
click at [619, 96] on div "profile Bio" at bounding box center [655, 88] width 186 height 26
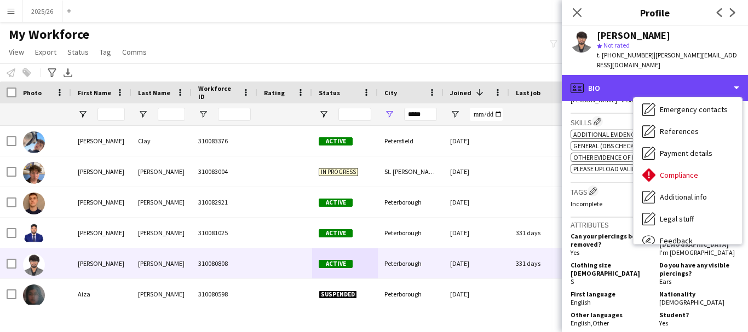
scroll to position [125, 0]
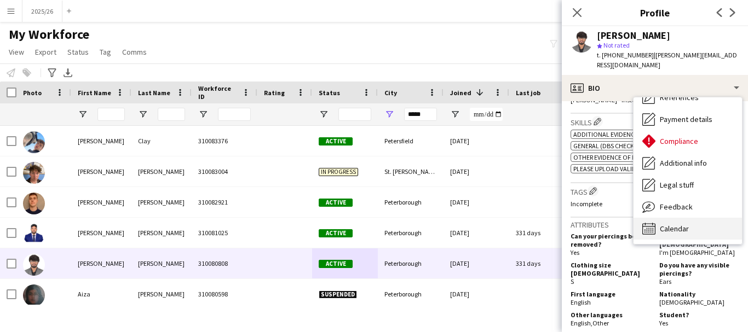
click at [672, 231] on span "Calendar" at bounding box center [674, 229] width 29 height 10
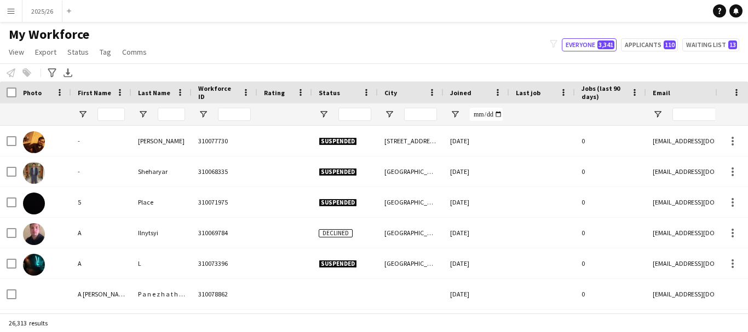
type input "*****"
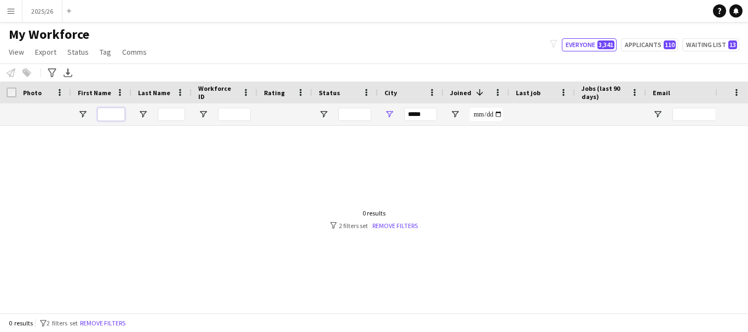
click at [108, 119] on input "First Name Filter Input" at bounding box center [110, 114] width 27 height 13
type input "*****"
drag, startPoint x: 433, startPoint y: 118, endPoint x: 260, endPoint y: 129, distance: 173.9
click at [262, 129] on div "Workforce Details Photo First Name" at bounding box center [374, 198] width 748 height 232
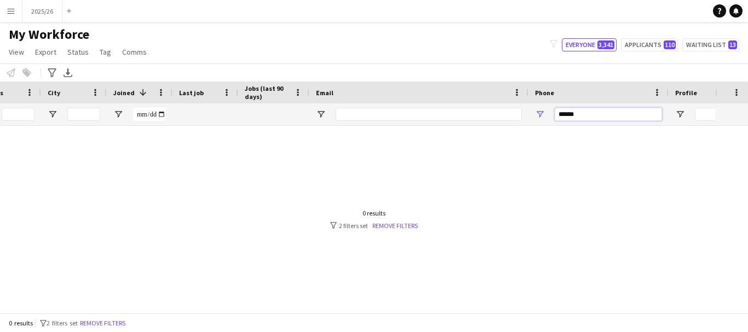
drag, startPoint x: 603, startPoint y: 114, endPoint x: 433, endPoint y: 119, distance: 169.8
click at [433, 119] on div at bounding box center [256, 114] width 1187 height 22
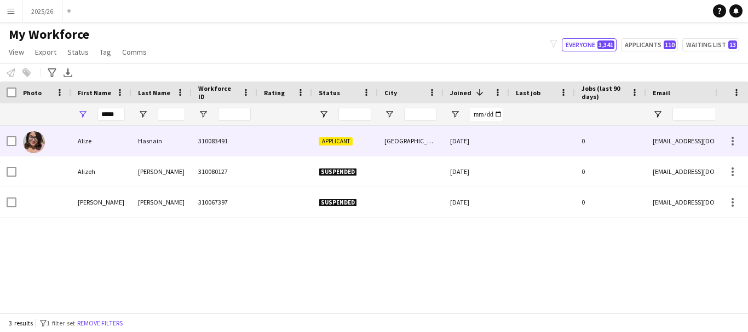
click at [88, 153] on div "Alize" at bounding box center [101, 141] width 60 height 30
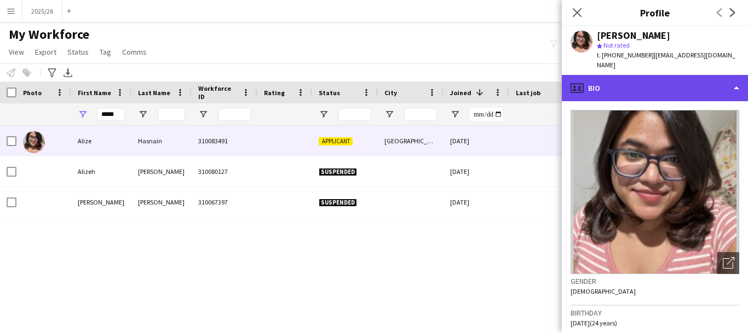
click at [633, 83] on div "profile Bio" at bounding box center [655, 88] width 186 height 26
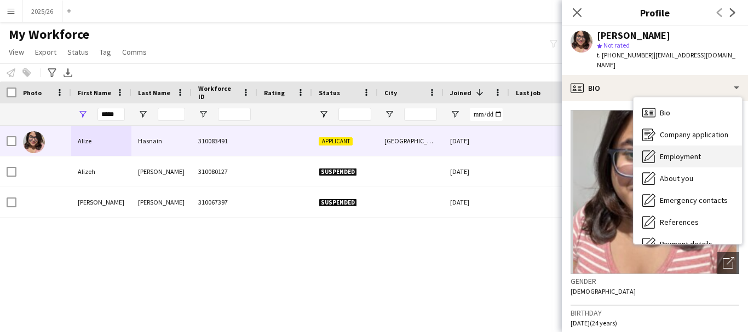
click at [705, 146] on div "Employment Employment" at bounding box center [687, 157] width 108 height 22
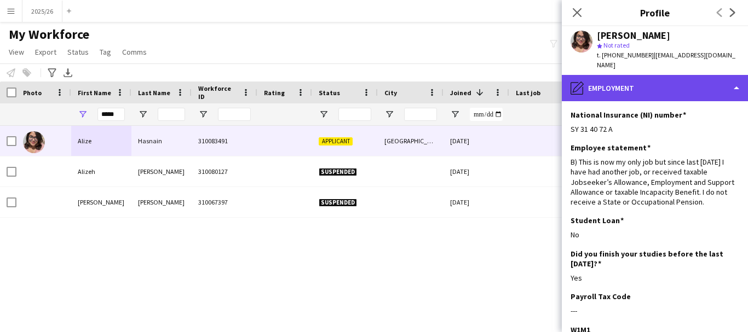
click at [648, 82] on div "pencil4 Employment" at bounding box center [655, 88] width 186 height 26
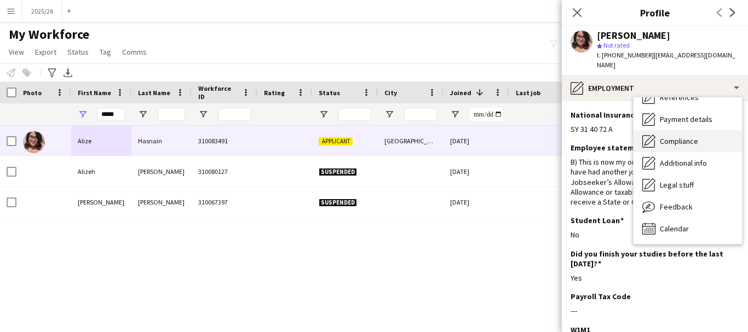
click at [680, 136] on span "Compliance" at bounding box center [679, 141] width 38 height 10
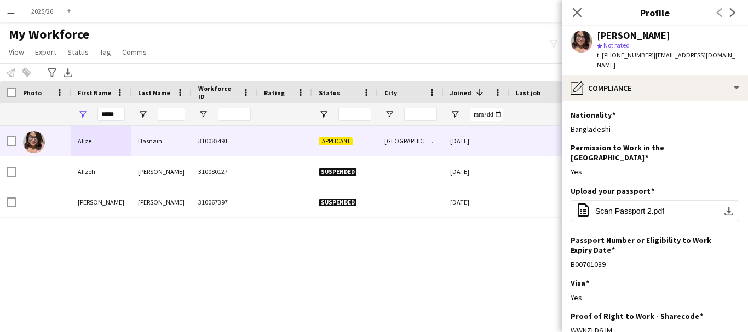
drag, startPoint x: 626, startPoint y: 311, endPoint x: 570, endPoint y: 316, distance: 56.0
click at [570, 316] on app-section-data-types "Nationality Edit this field Bangladeshi Permission to Work in the UK Edit this …" at bounding box center [655, 216] width 186 height 231
copy div "WWNZLD6JM"
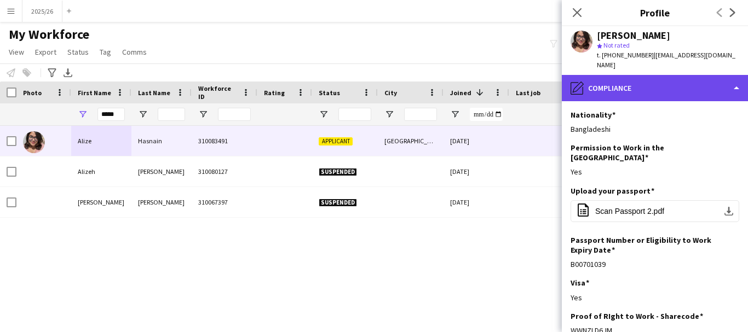
click at [669, 86] on div "pencil4 Compliance" at bounding box center [655, 88] width 186 height 26
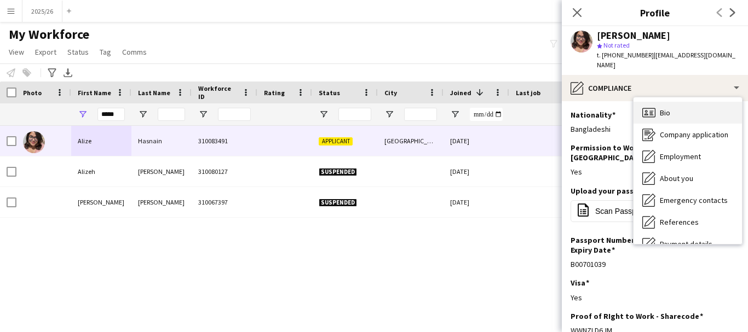
click at [670, 105] on div "Bio Bio" at bounding box center [687, 113] width 108 height 22
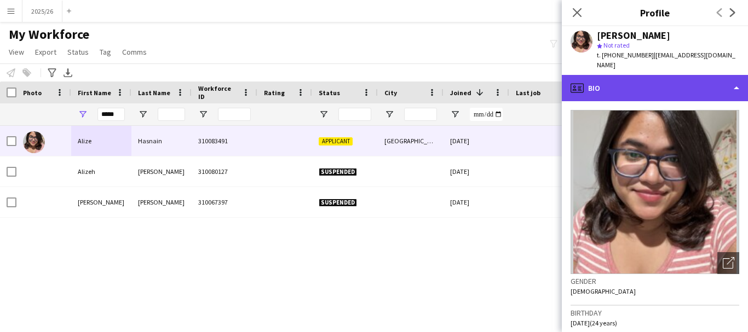
click at [663, 79] on div "profile Bio" at bounding box center [655, 88] width 186 height 26
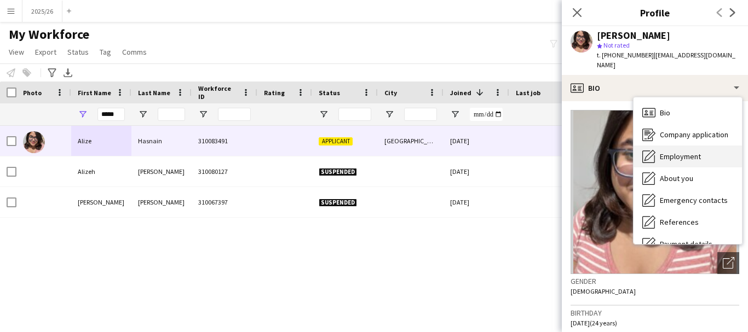
click at [708, 147] on div "Employment Employment" at bounding box center [687, 157] width 108 height 22
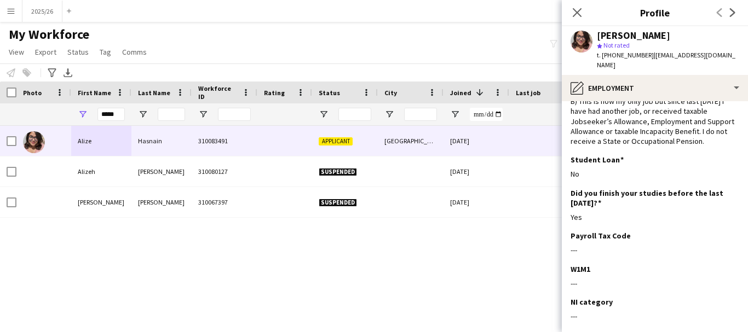
scroll to position [109, 0]
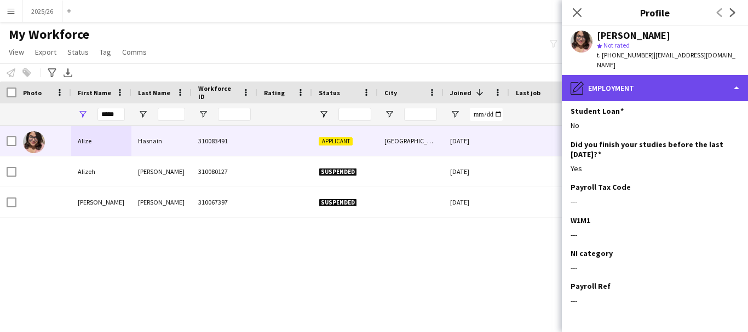
click at [632, 75] on div "pencil4 Employment" at bounding box center [655, 88] width 186 height 26
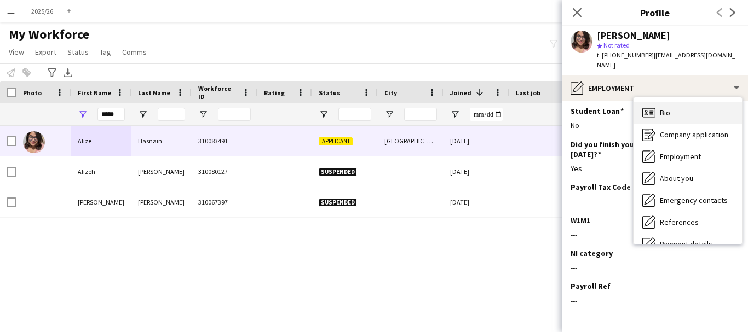
click at [690, 109] on div "Bio Bio" at bounding box center [687, 113] width 108 height 22
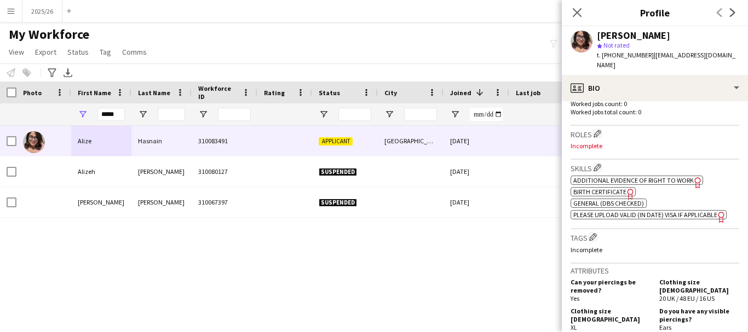
scroll to position [305, 0]
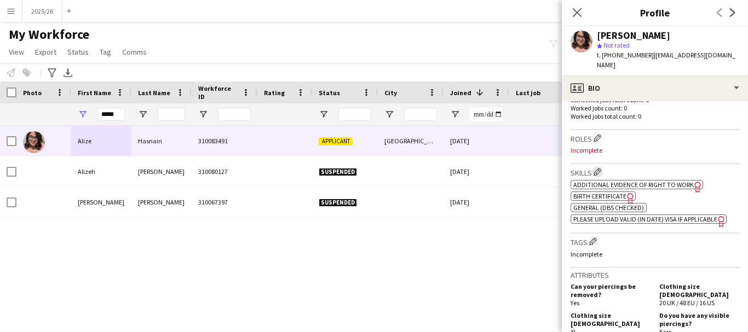
click at [599, 168] on app-icon "Edit crew company skills" at bounding box center [597, 172] width 8 height 8
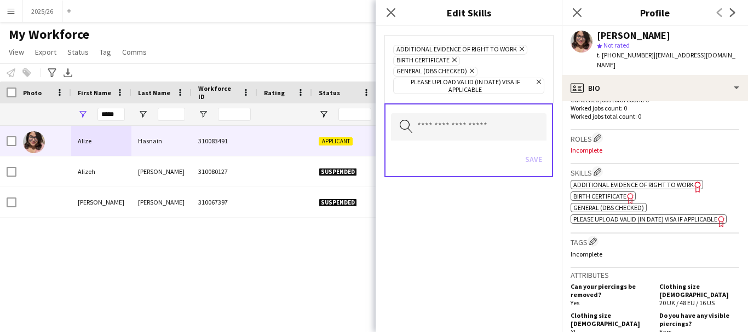
click at [518, 49] on icon "Remove" at bounding box center [520, 48] width 7 height 7
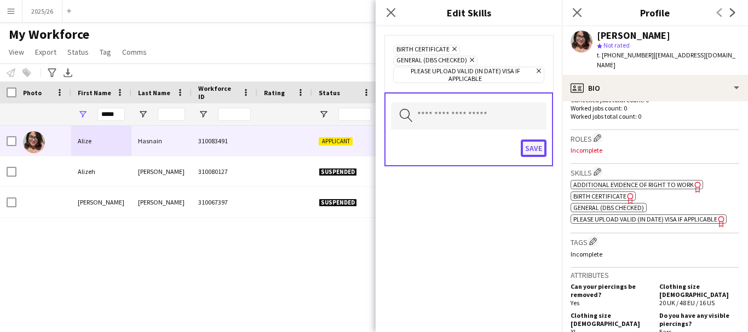
click at [534, 157] on button "Save" at bounding box center [533, 149] width 26 height 18
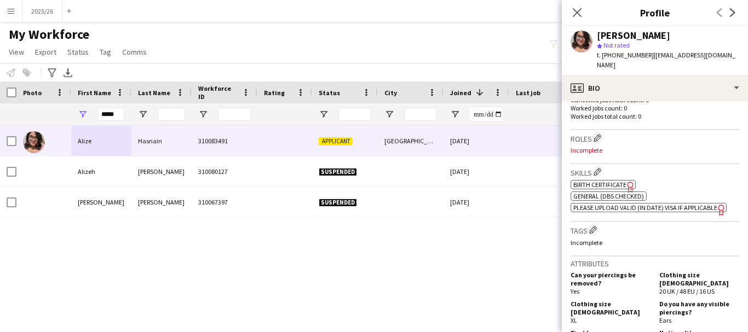
click at [604, 164] on div "Skills Edit crew company skills ok-circled2 background Layer 1 cross-circle-red…" at bounding box center [654, 193] width 169 height 58
click at [598, 168] on app-icon "Edit crew company skills" at bounding box center [597, 172] width 8 height 8
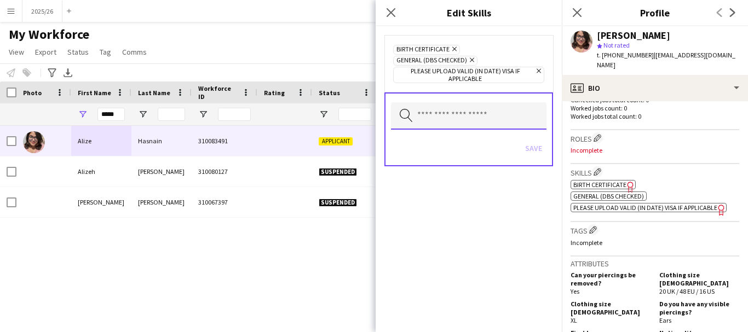
click at [483, 123] on input "text" at bounding box center [468, 115] width 155 height 27
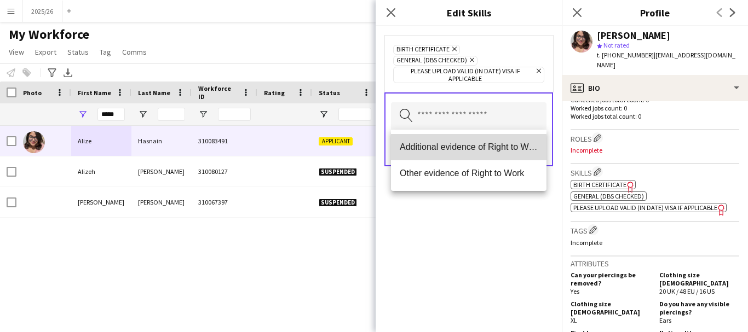
click at [438, 154] on mat-option "Additional evidence of Right to Work" at bounding box center [468, 147] width 155 height 26
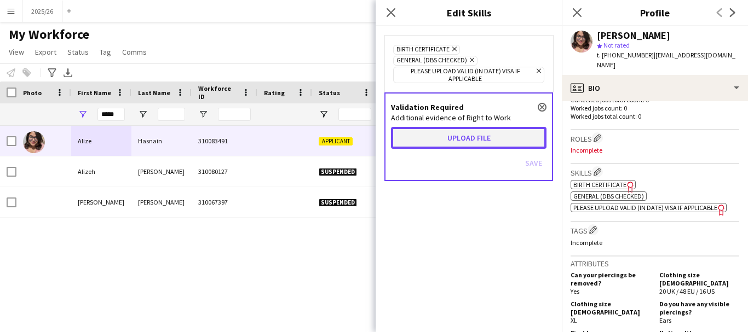
click at [437, 135] on button "Upload file" at bounding box center [468, 138] width 155 height 22
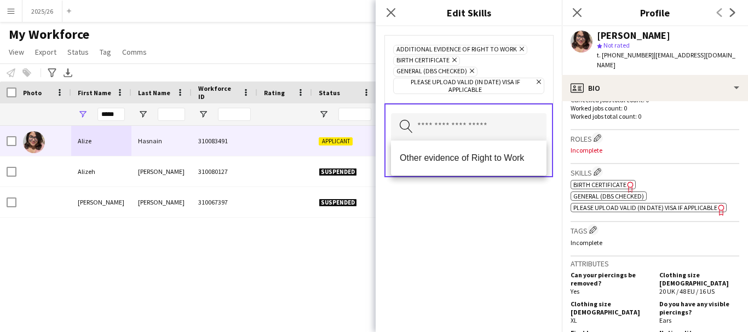
click at [529, 208] on div "Additional evidence of Right to Work Remove Birth Certificate Remove General (D…" at bounding box center [468, 179] width 186 height 306
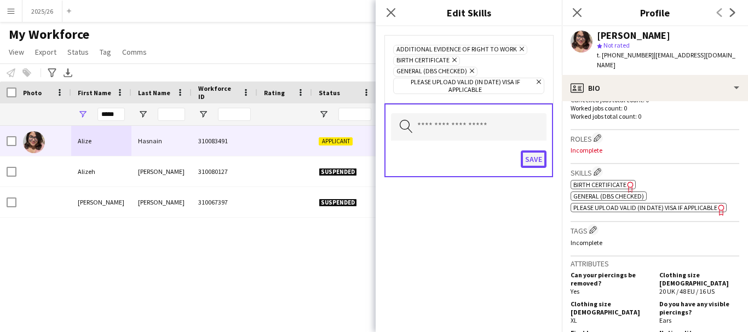
click at [539, 154] on button "Save" at bounding box center [533, 160] width 26 height 18
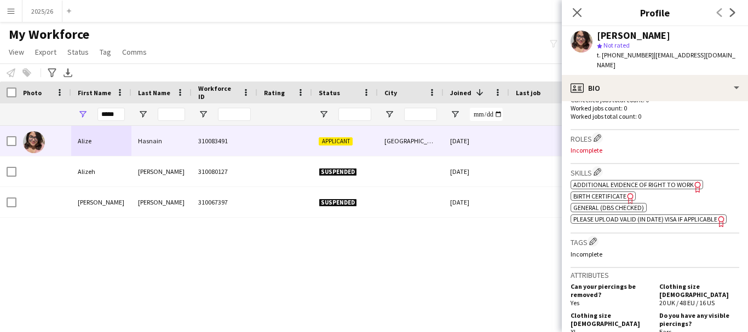
click at [605, 181] on span "Additional evidence of Right to Work" at bounding box center [633, 185] width 120 height 8
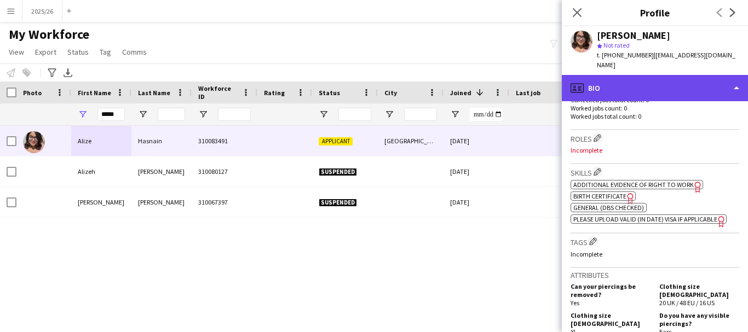
click at [629, 84] on div "profile Bio" at bounding box center [655, 88] width 186 height 26
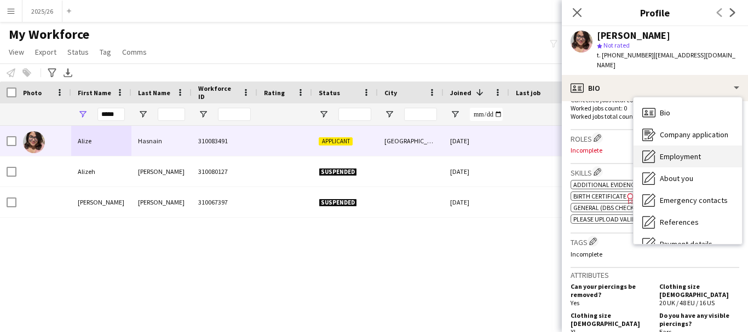
click at [686, 154] on div "Employment Employment" at bounding box center [687, 157] width 108 height 22
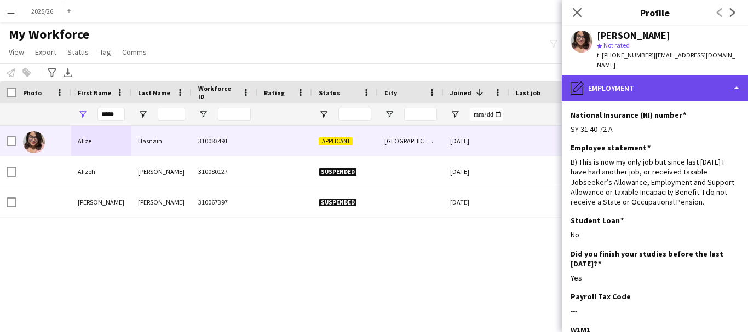
click at [658, 88] on div "pencil4 Employment" at bounding box center [655, 88] width 186 height 26
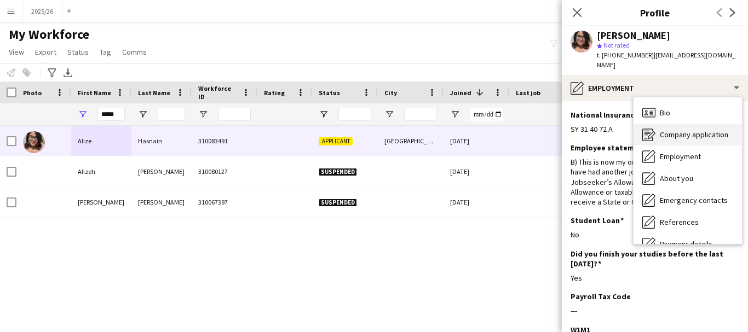
click at [657, 126] on div "Company application Company application" at bounding box center [687, 135] width 108 height 22
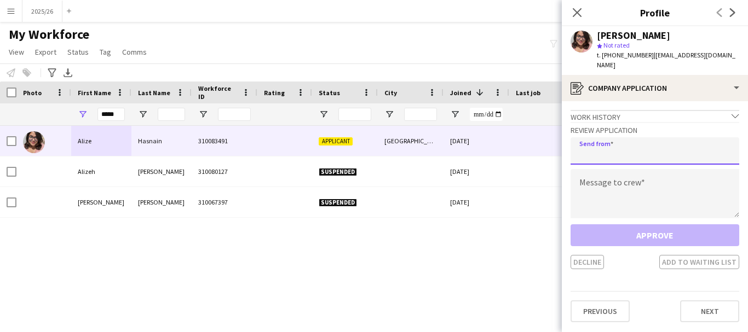
click at [635, 152] on input "email" at bounding box center [654, 150] width 169 height 27
type input "**********"
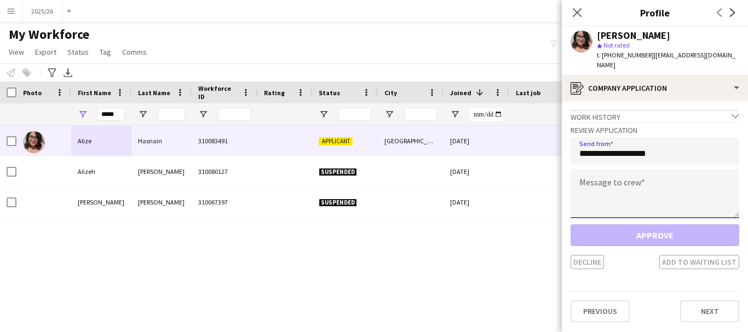
click at [658, 169] on textarea at bounding box center [654, 193] width 169 height 49
paste textarea "**********"
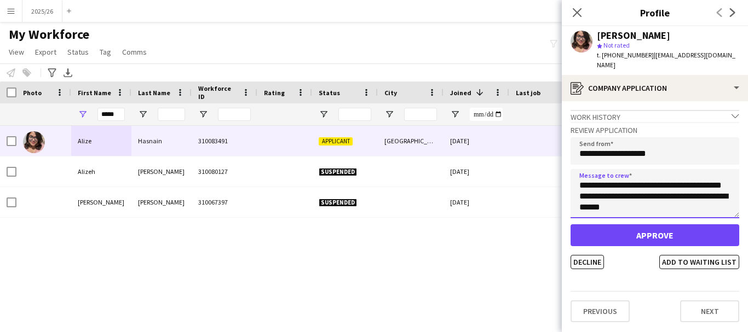
scroll to position [0, 0]
type textarea "**********"
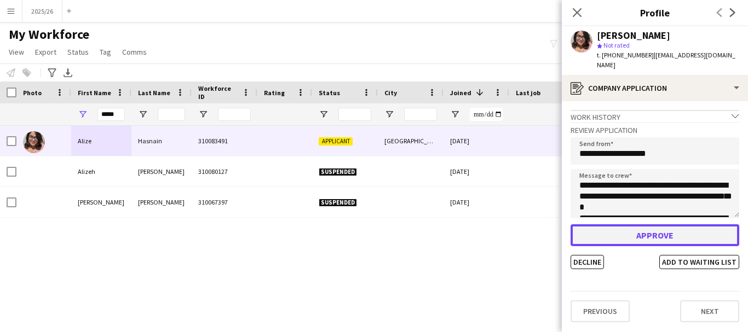
click at [676, 224] on button "Approve" at bounding box center [654, 235] width 169 height 22
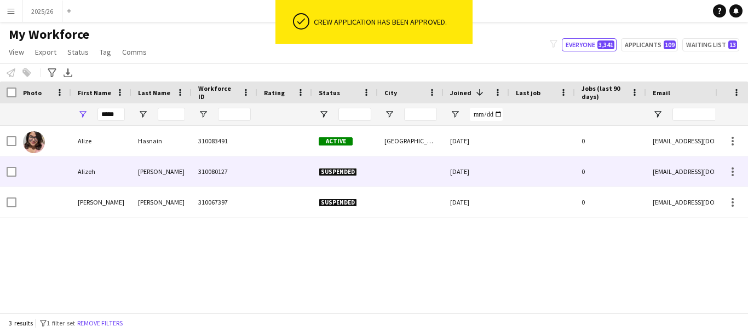
click at [404, 160] on div at bounding box center [411, 172] width 66 height 30
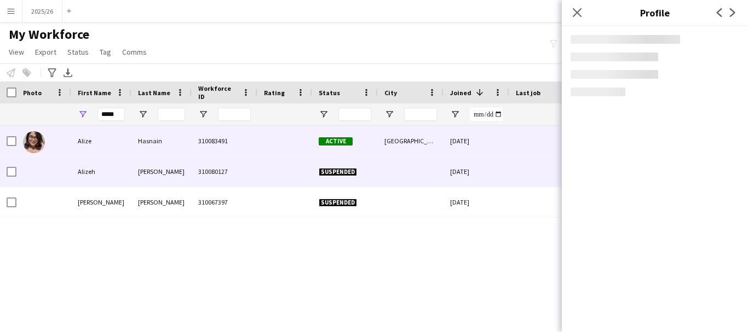
click at [465, 146] on div "04-09-2025" at bounding box center [476, 141] width 66 height 30
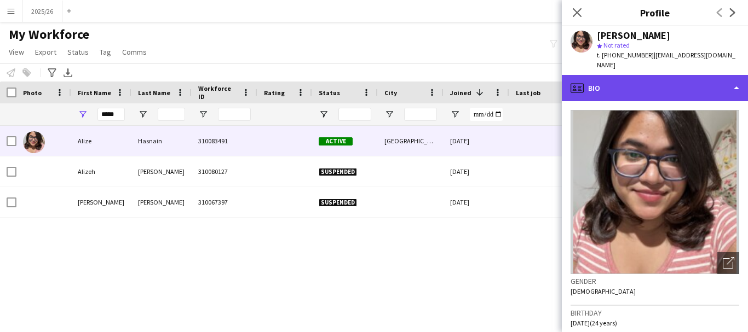
click at [707, 75] on div "profile Bio" at bounding box center [655, 88] width 186 height 26
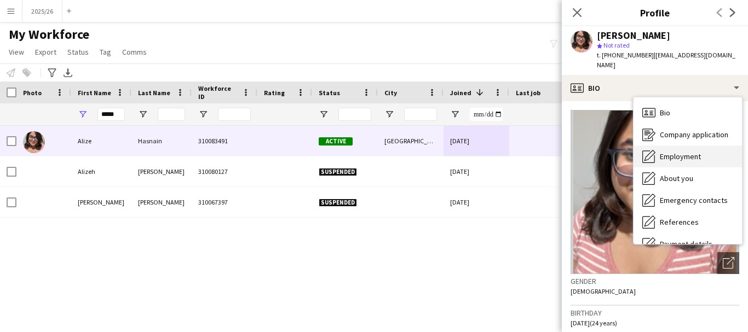
click at [680, 146] on div "Employment Employment" at bounding box center [687, 157] width 108 height 22
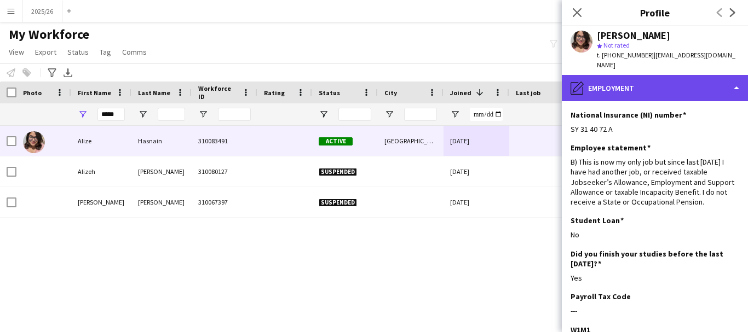
click at [660, 75] on div "pencil4 Employment" at bounding box center [655, 88] width 186 height 26
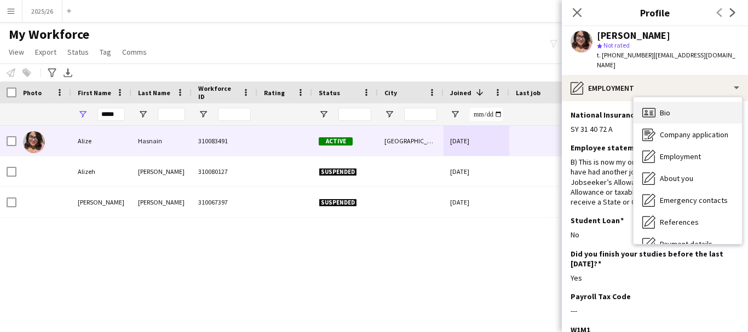
click at [666, 110] on div "Bio Bio" at bounding box center [687, 113] width 108 height 22
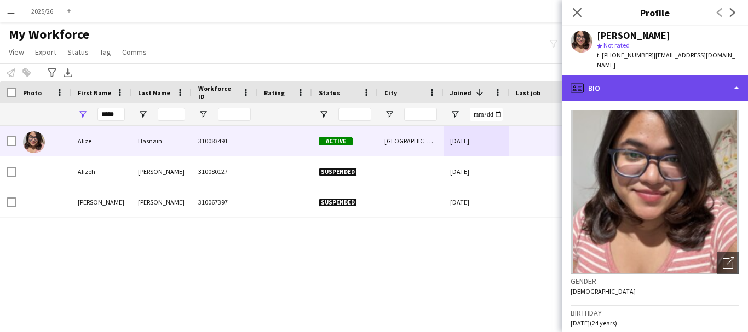
click at [645, 75] on div "profile Bio" at bounding box center [655, 88] width 186 height 26
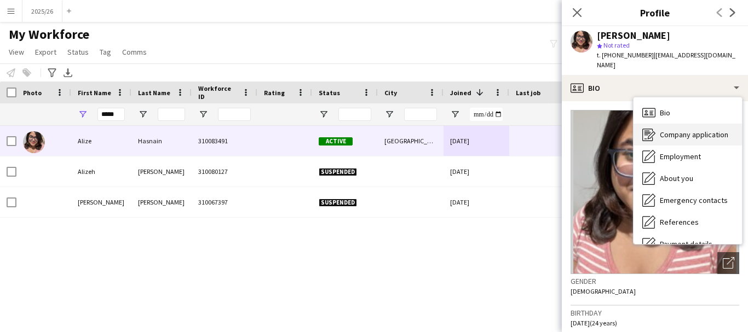
click at [677, 124] on div "Company application Company application" at bounding box center [687, 135] width 108 height 22
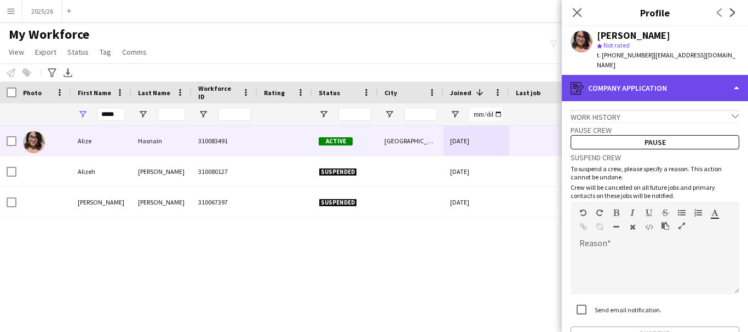
click at [653, 89] on div "register Company application" at bounding box center [655, 88] width 186 height 26
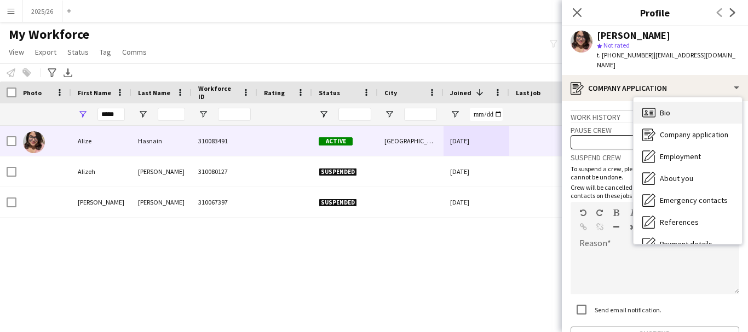
click at [669, 108] on span "Bio" at bounding box center [665, 113] width 10 height 10
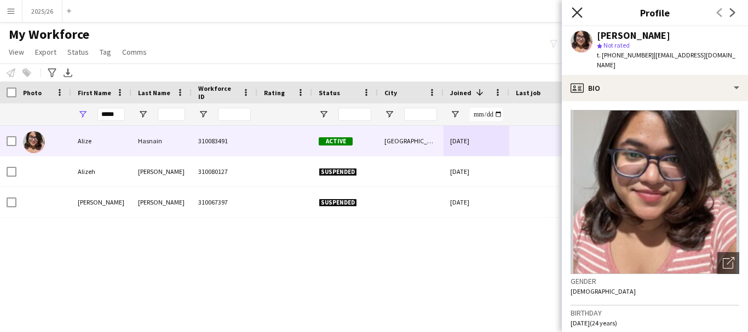
click at [572, 9] on icon "Close pop-in" at bounding box center [576, 12] width 10 height 10
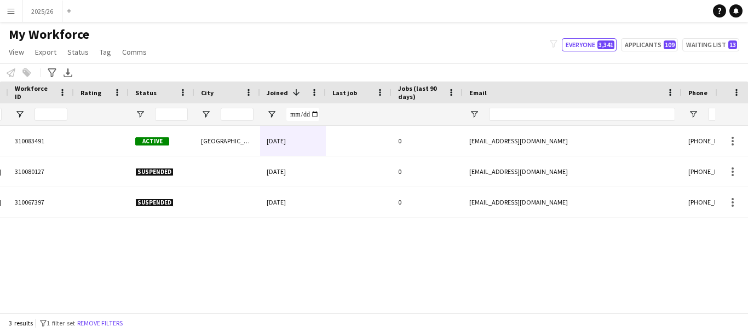
scroll to position [0, 190]
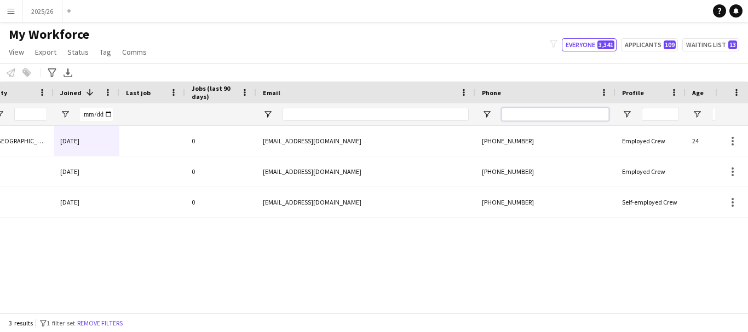
click at [525, 115] on input "Phone Filter Input" at bounding box center [554, 114] width 107 height 13
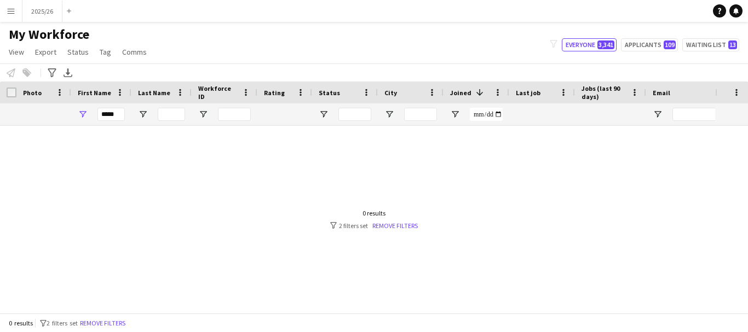
scroll to position [0, 0]
type input "******"
drag, startPoint x: 112, startPoint y: 114, endPoint x: 31, endPoint y: 115, distance: 81.6
click at [31, 115] on div at bounding box center [593, 114] width 1187 height 22
type input "*"
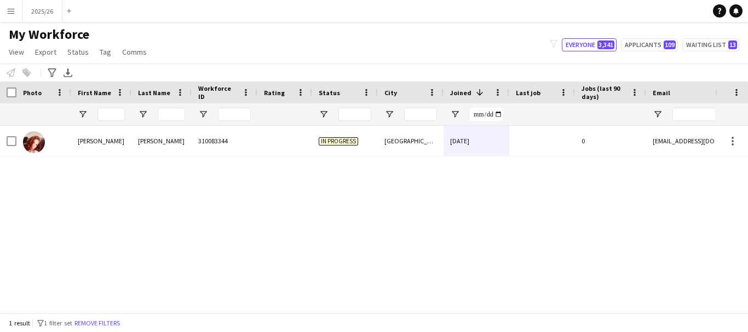
click at [129, 148] on div "Sharna" at bounding box center [101, 141] width 60 height 30
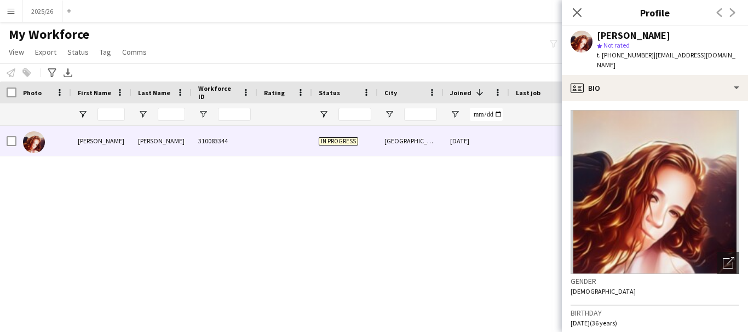
click at [629, 101] on app-crew-profile-bio "Open photos pop-in Gender Female Birthday 12-08-1989 (36 years) Location 3 Twin…" at bounding box center [655, 216] width 186 height 231
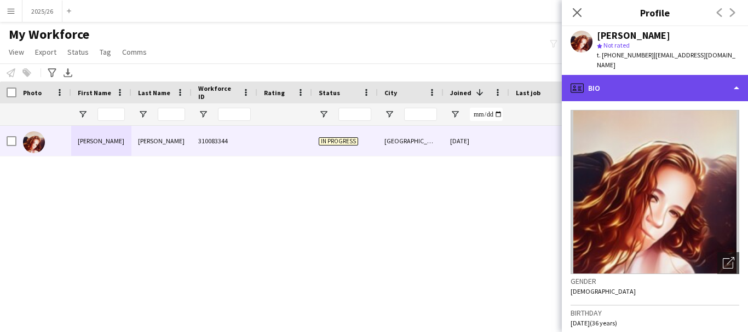
click at [660, 75] on div "profile Bio" at bounding box center [655, 88] width 186 height 26
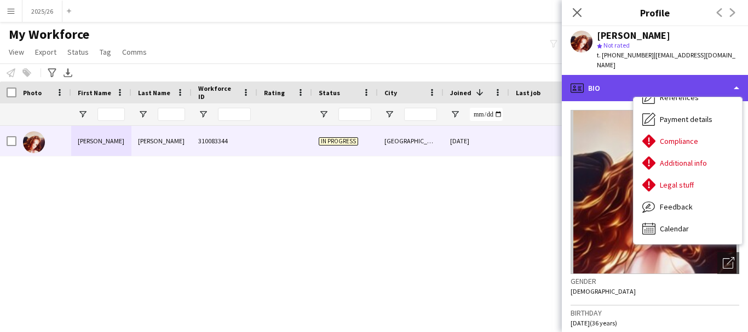
click at [586, 85] on div "profile Bio" at bounding box center [655, 88] width 186 height 26
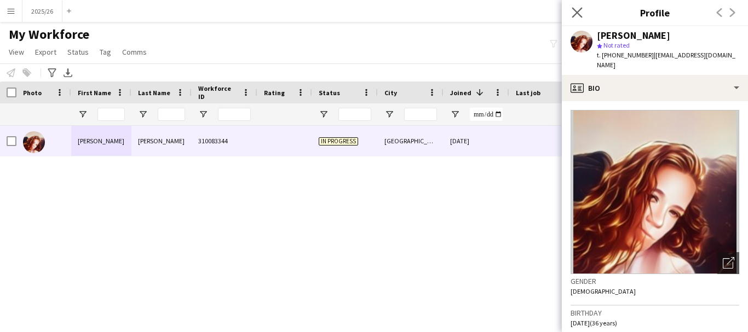
click at [582, 18] on app-icon "Close pop-in" at bounding box center [577, 13] width 16 height 16
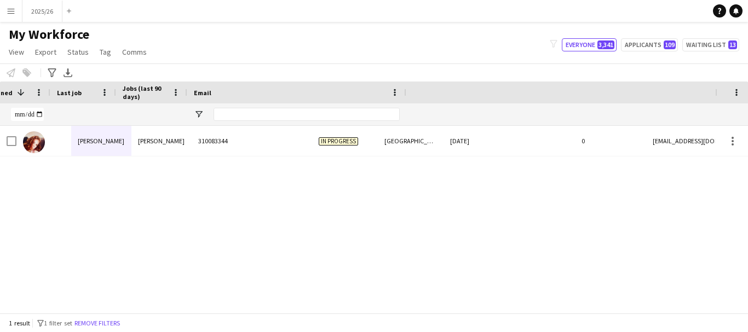
scroll to position [0, 472]
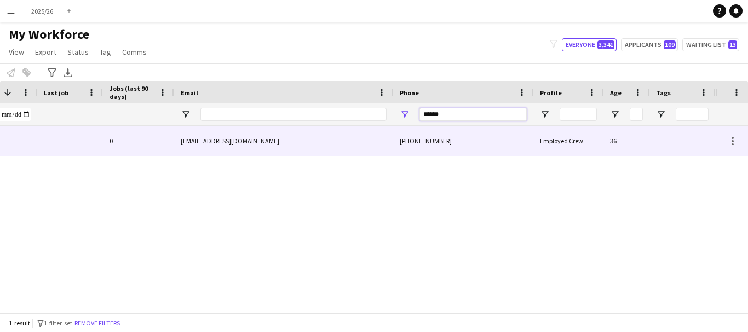
drag, startPoint x: 477, startPoint y: 110, endPoint x: 314, endPoint y: 147, distance: 167.2
click at [314, 147] on div "Workforce Details Status City Joined 1" at bounding box center [374, 198] width 748 height 232
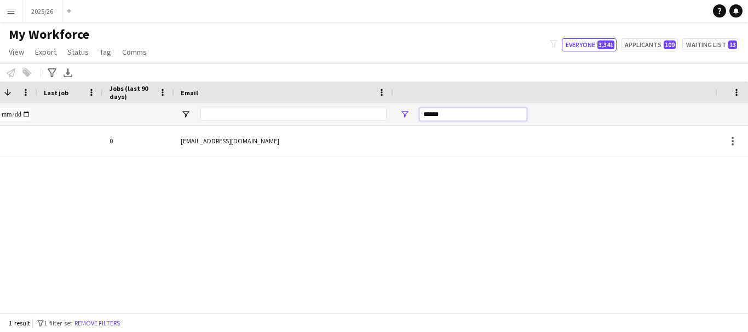
scroll to position [0, 0]
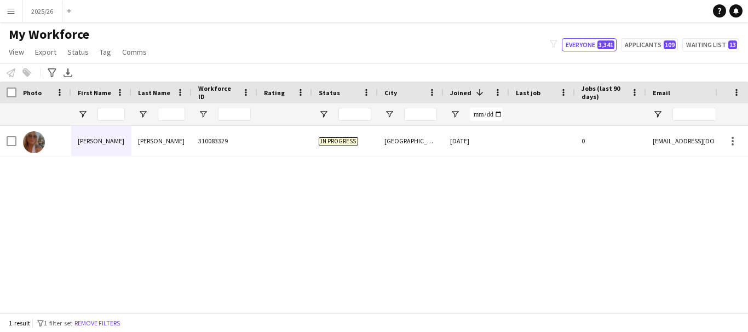
click at [302, 156] on div at bounding box center [284, 141] width 55 height 30
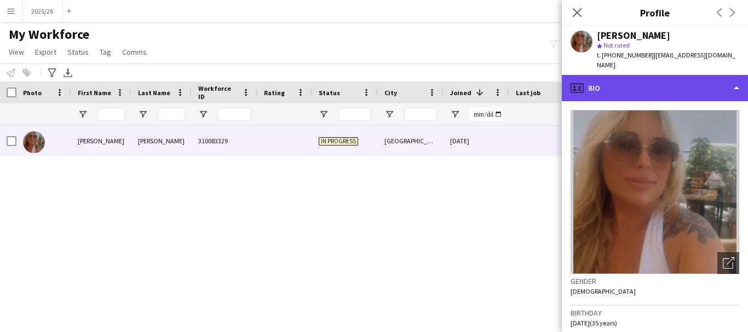
click at [633, 85] on div "profile Bio" at bounding box center [655, 88] width 186 height 26
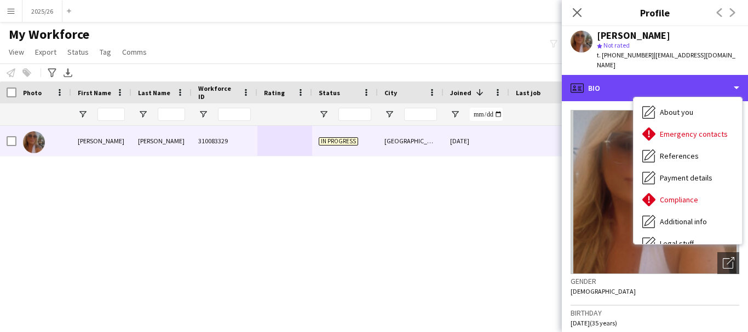
scroll to position [69, 0]
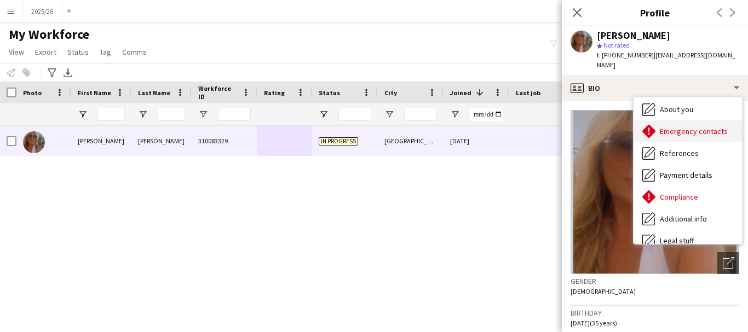
click at [695, 126] on span "Emergency contacts" at bounding box center [694, 131] width 68 height 10
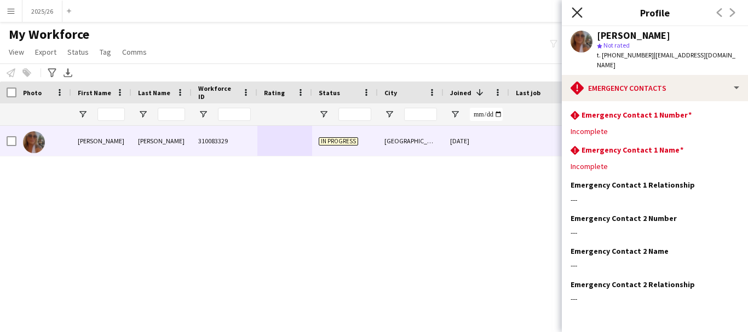
click at [576, 9] on icon "Close pop-in" at bounding box center [576, 12] width 10 height 10
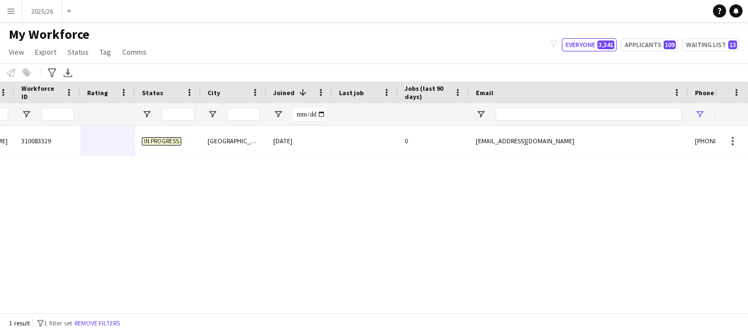
scroll to position [0, 283]
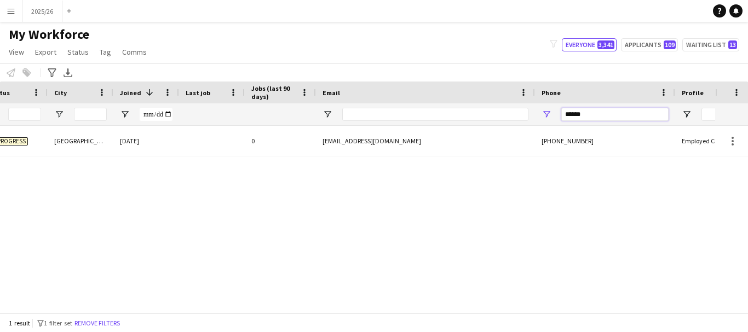
drag, startPoint x: 605, startPoint y: 112, endPoint x: 449, endPoint y: 141, distance: 158.1
click at [449, 141] on div "Workforce Details Status City Joined 1" at bounding box center [374, 198] width 748 height 232
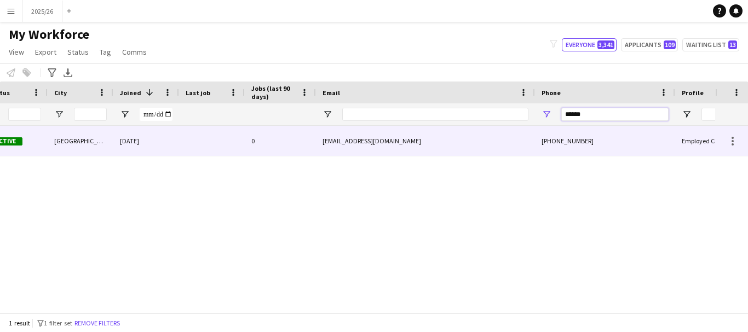
type input "******"
click at [147, 150] on div "18-08-2025" at bounding box center [146, 141] width 66 height 30
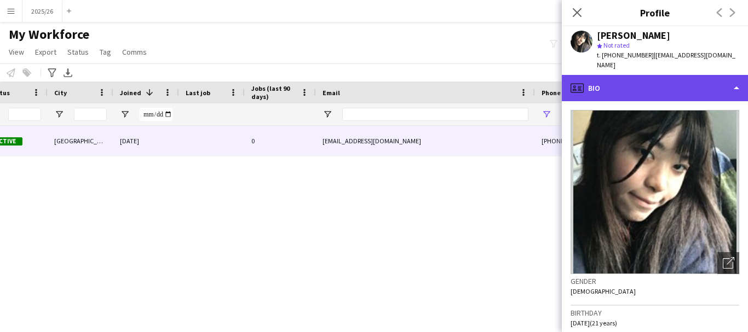
click at [675, 76] on div "profile Bio" at bounding box center [655, 88] width 186 height 26
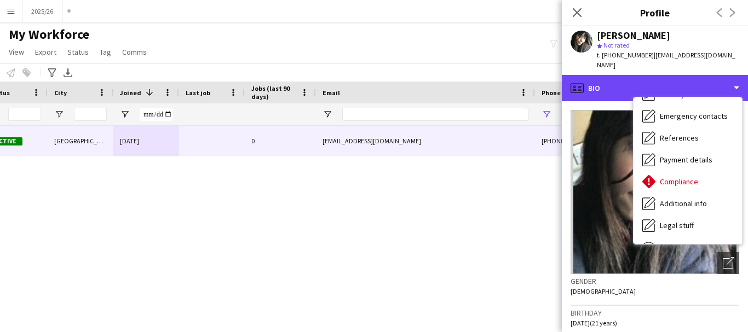
scroll to position [125, 0]
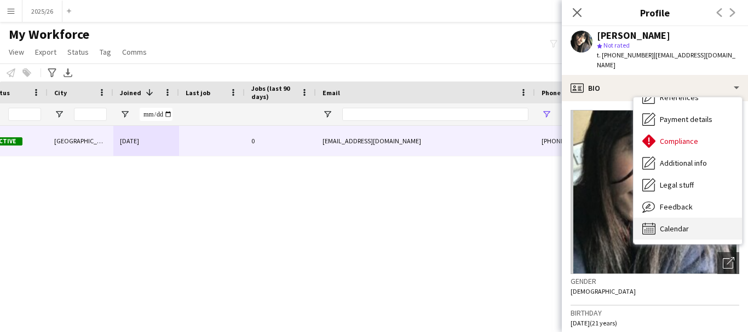
click at [708, 221] on div "Calendar Calendar" at bounding box center [687, 229] width 108 height 22
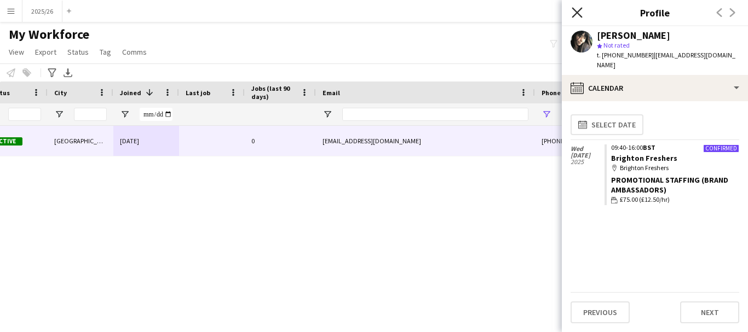
click at [576, 15] on icon "Close pop-in" at bounding box center [576, 12] width 10 height 10
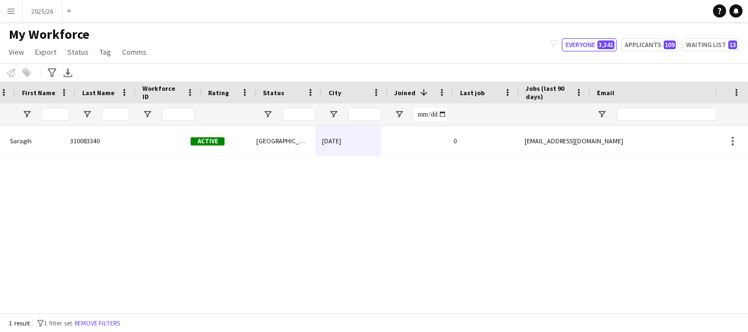
scroll to position [0, 56]
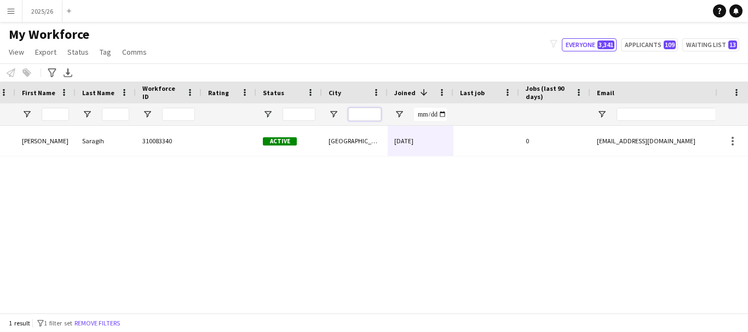
click at [363, 114] on input "City Filter Input" at bounding box center [364, 114] width 33 height 13
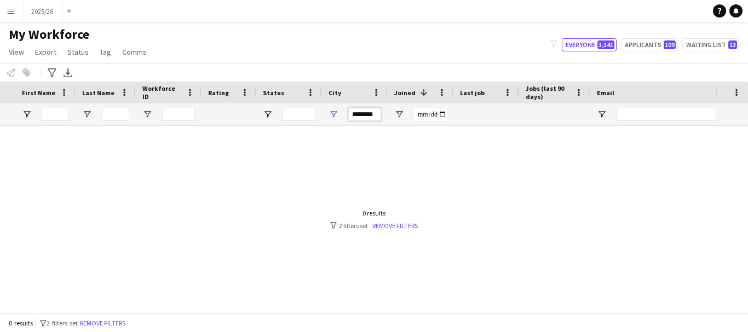
scroll to position [0, 312]
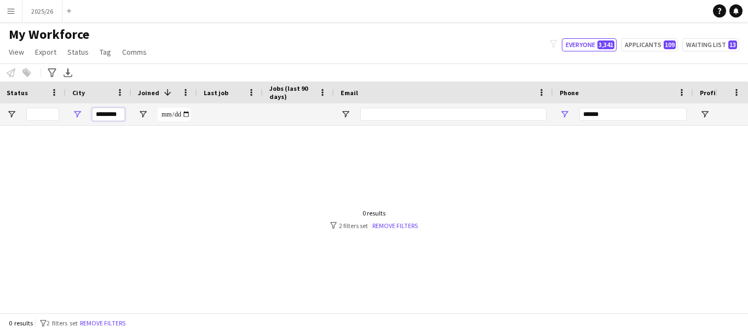
type input "********"
click at [618, 117] on input "******" at bounding box center [632, 114] width 107 height 13
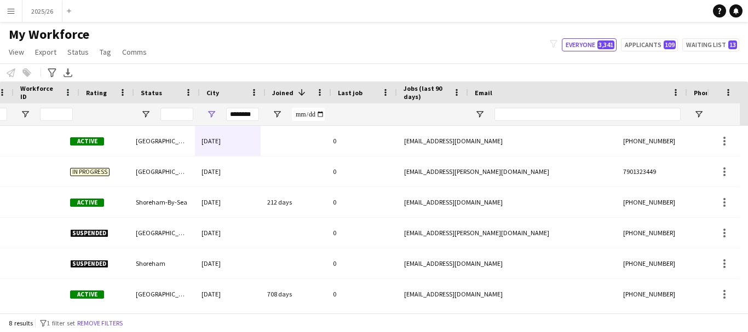
scroll to position [0, 178]
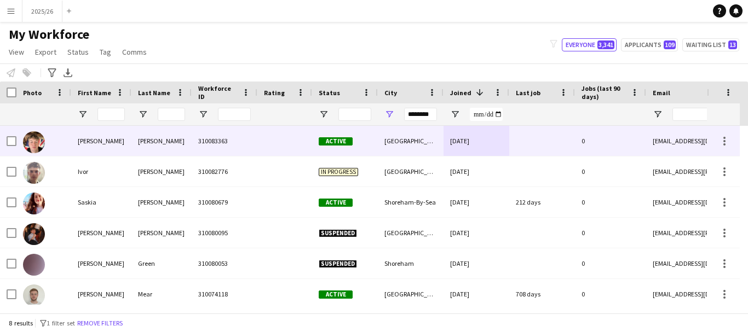
click at [308, 131] on div at bounding box center [284, 141] width 55 height 30
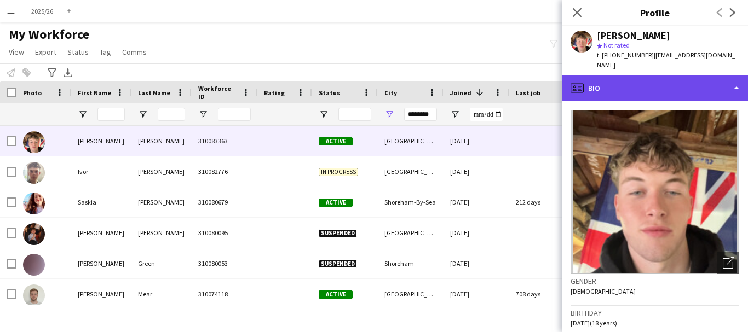
click at [656, 86] on div "profile Bio" at bounding box center [655, 88] width 186 height 26
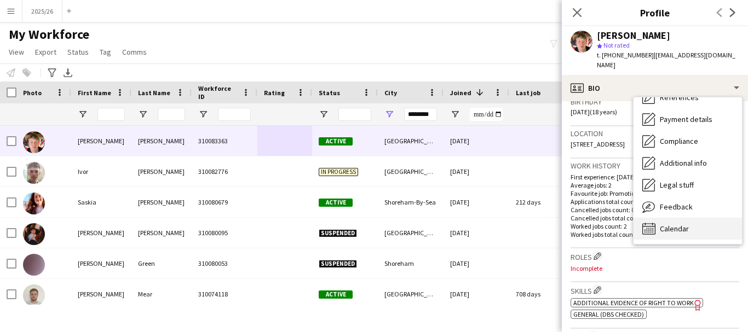
click at [727, 222] on div "Calendar Calendar" at bounding box center [687, 229] width 108 height 22
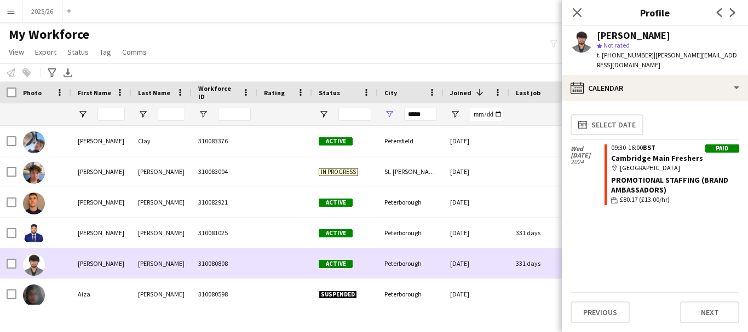
click at [401, 269] on div "Peterborough" at bounding box center [411, 263] width 66 height 30
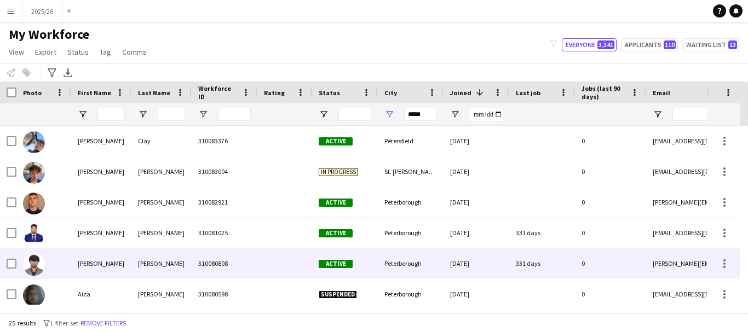
click at [345, 271] on div "Active" at bounding box center [345, 263] width 66 height 30
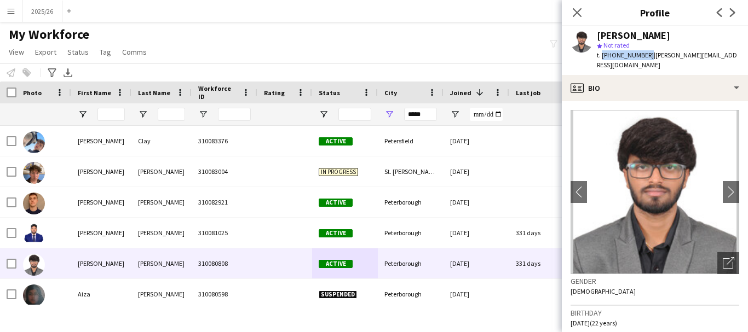
drag, startPoint x: 644, startPoint y: 55, endPoint x: 600, endPoint y: 57, distance: 43.3
click at [600, 57] on span "t. +447586599539" at bounding box center [625, 55] width 57 height 8
copy span "+447586599539"
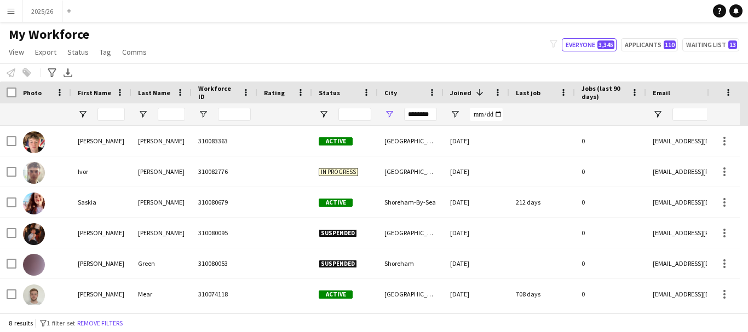
drag, startPoint x: 343, startPoint y: 304, endPoint x: 348, endPoint y: 309, distance: 7.4
click at [348, 311] on div "Workforce Details Photo First Name" at bounding box center [374, 198] width 748 height 232
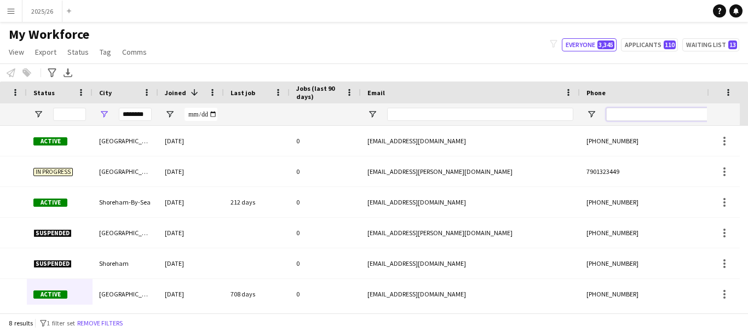
click at [618, 112] on input "Phone Filter Input" at bounding box center [659, 114] width 107 height 13
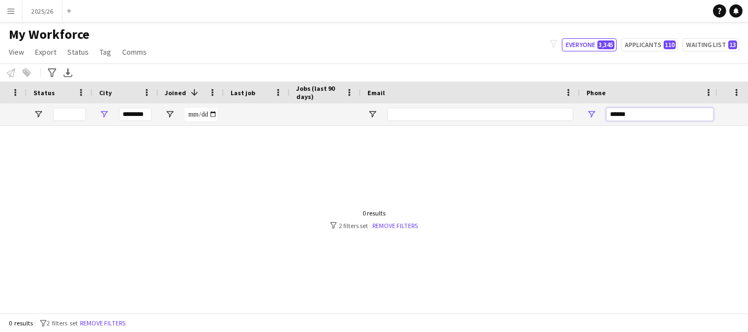
type input "******"
click at [124, 115] on input "********" at bounding box center [135, 114] width 33 height 13
